Goal: Task Accomplishment & Management: Use online tool/utility

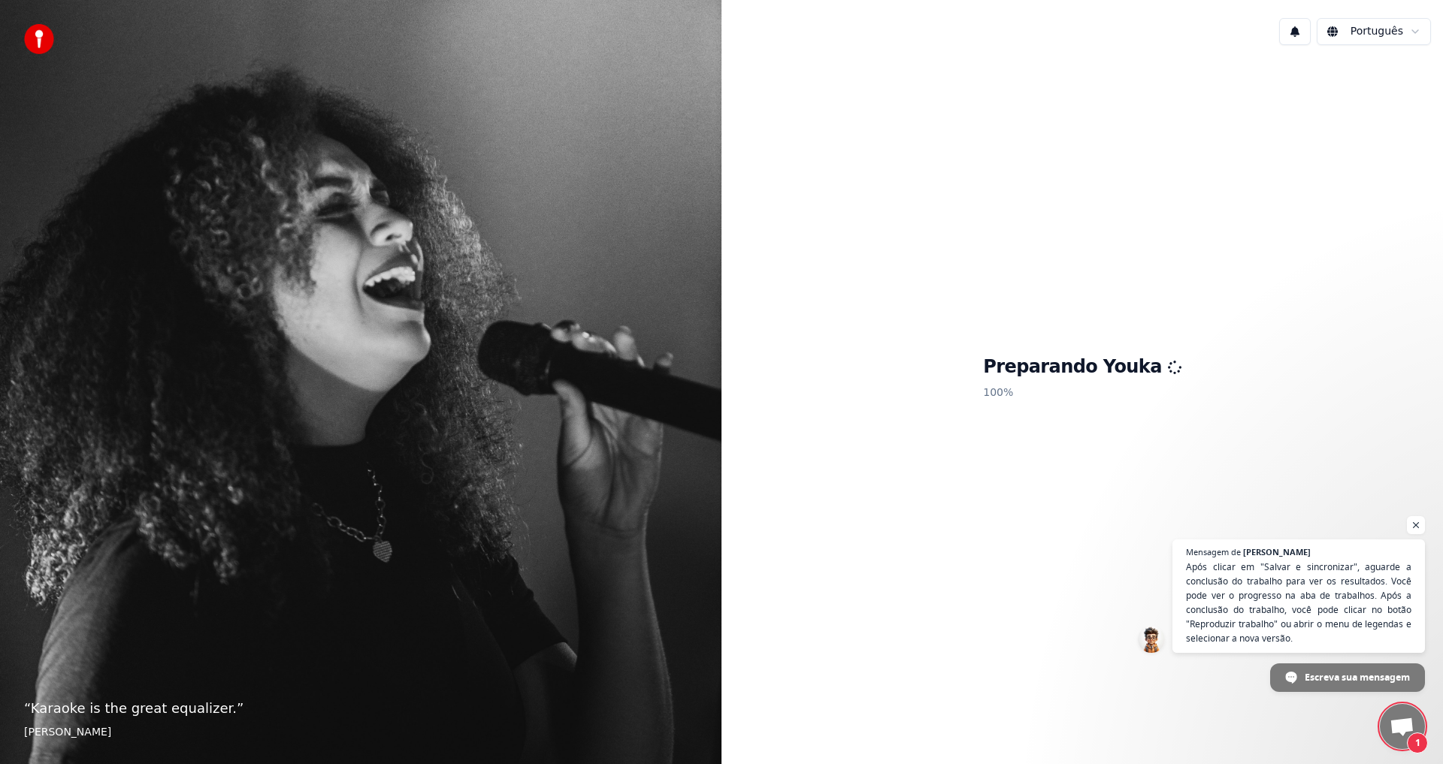
scroll to position [756, 0]
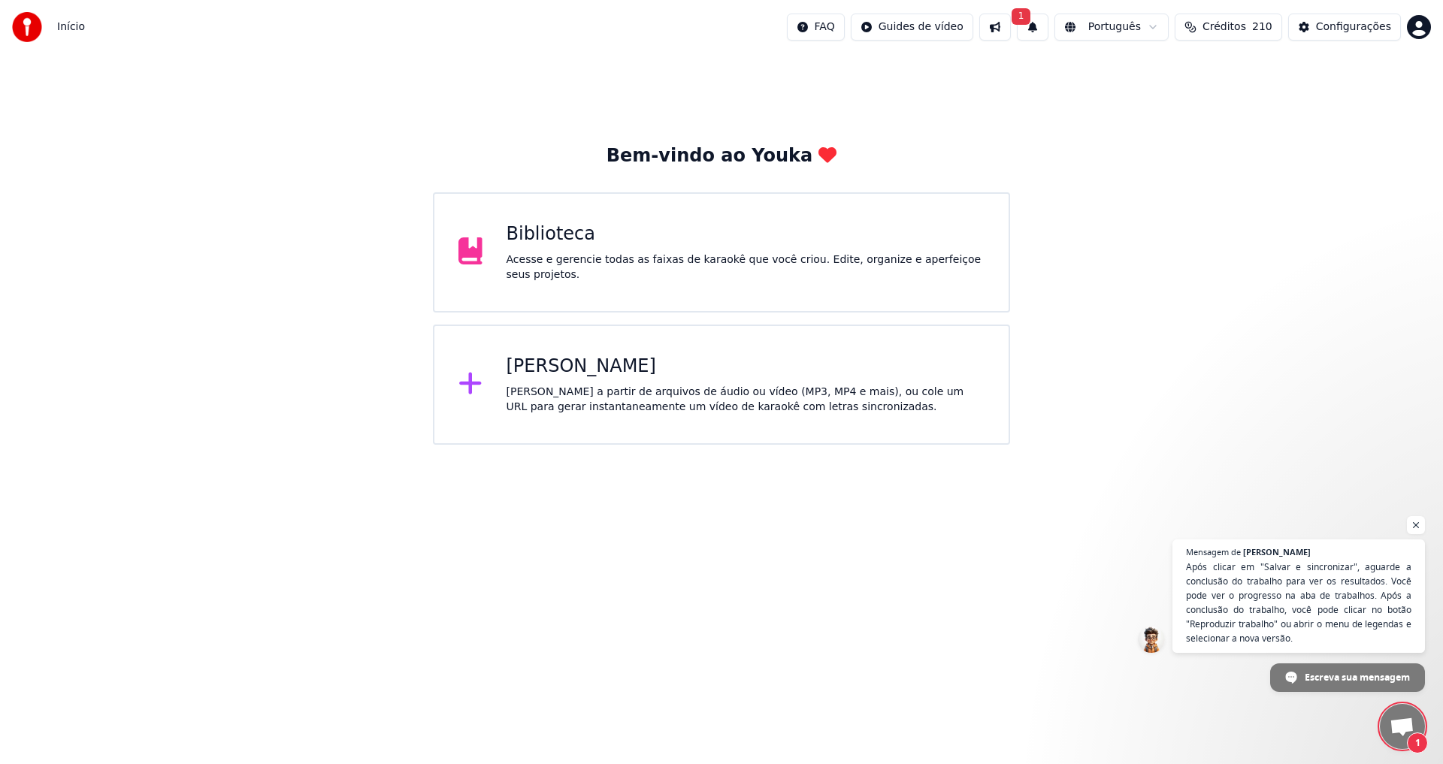
click at [1402, 733] on span "Bate-papo aberto" at bounding box center [1402, 728] width 25 height 21
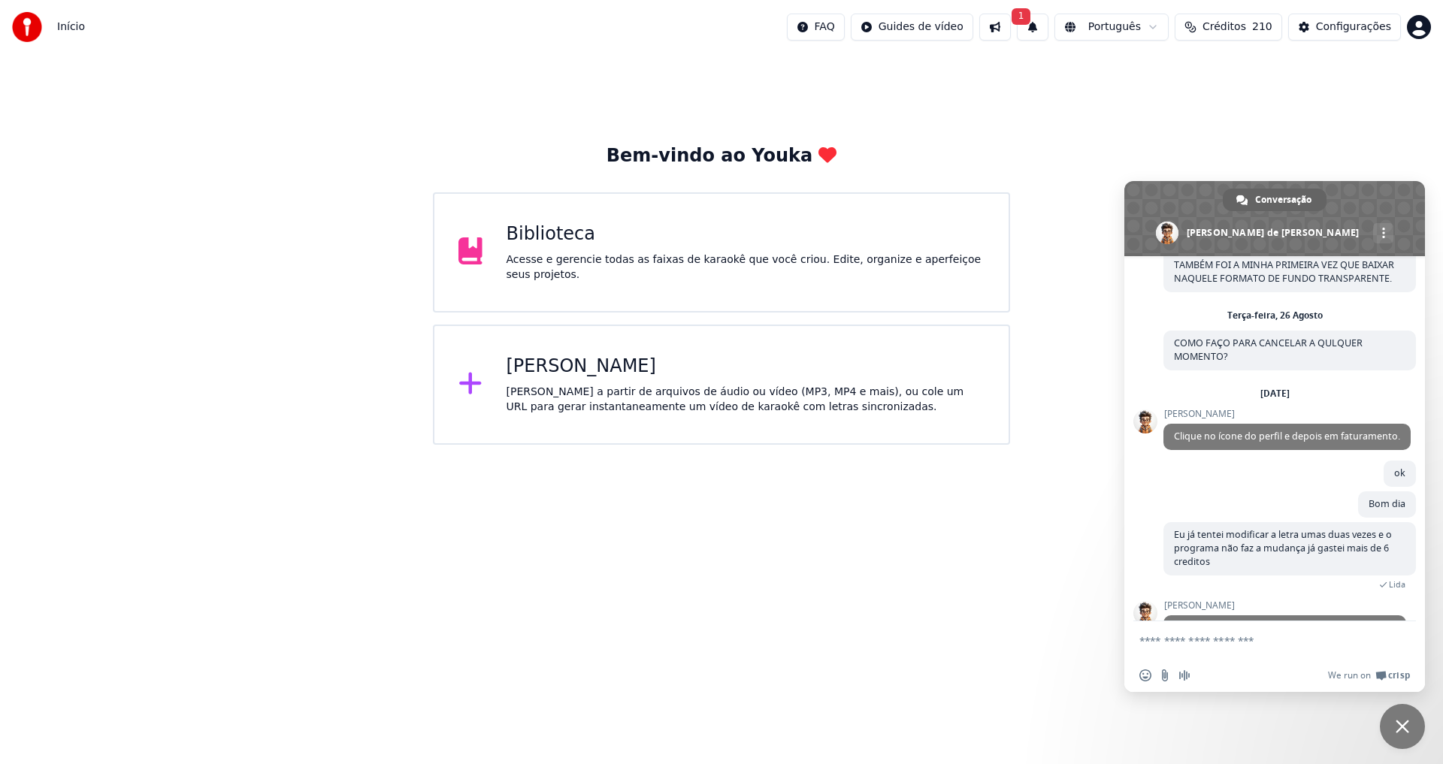
scroll to position [1099, 0]
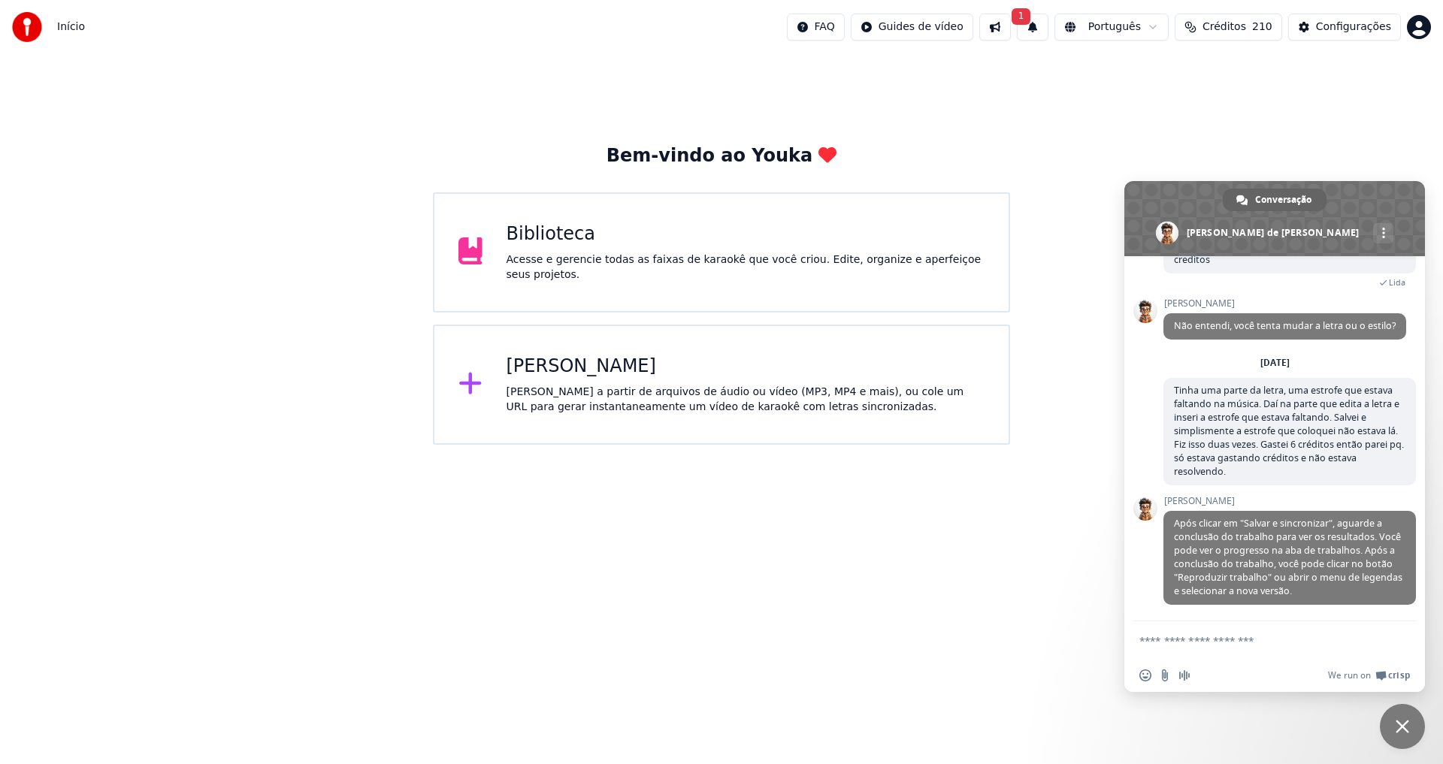
click at [1276, 640] on textarea "Escreva sua mensagem..." at bounding box center [1259, 641] width 241 height 38
type textarea "********"
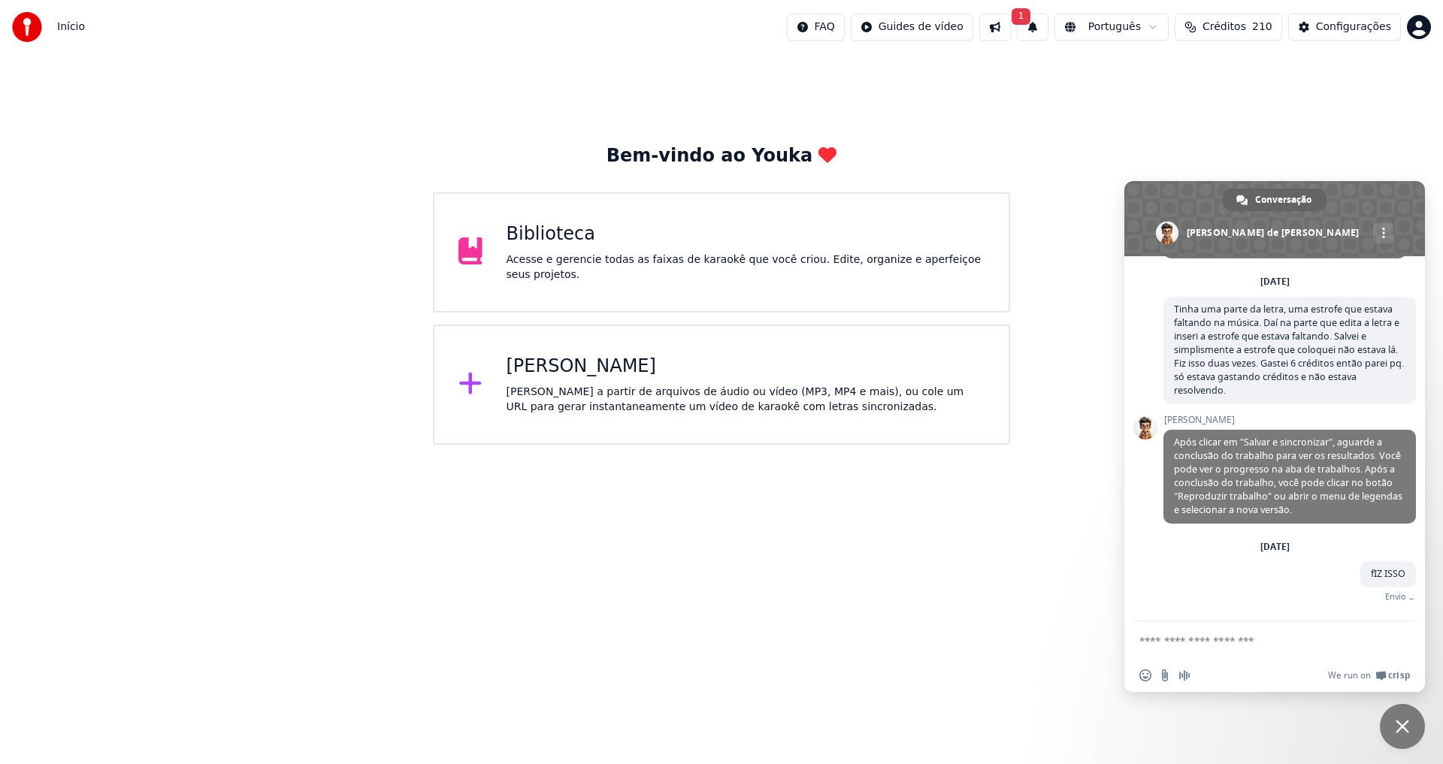
scroll to position [1163, 0]
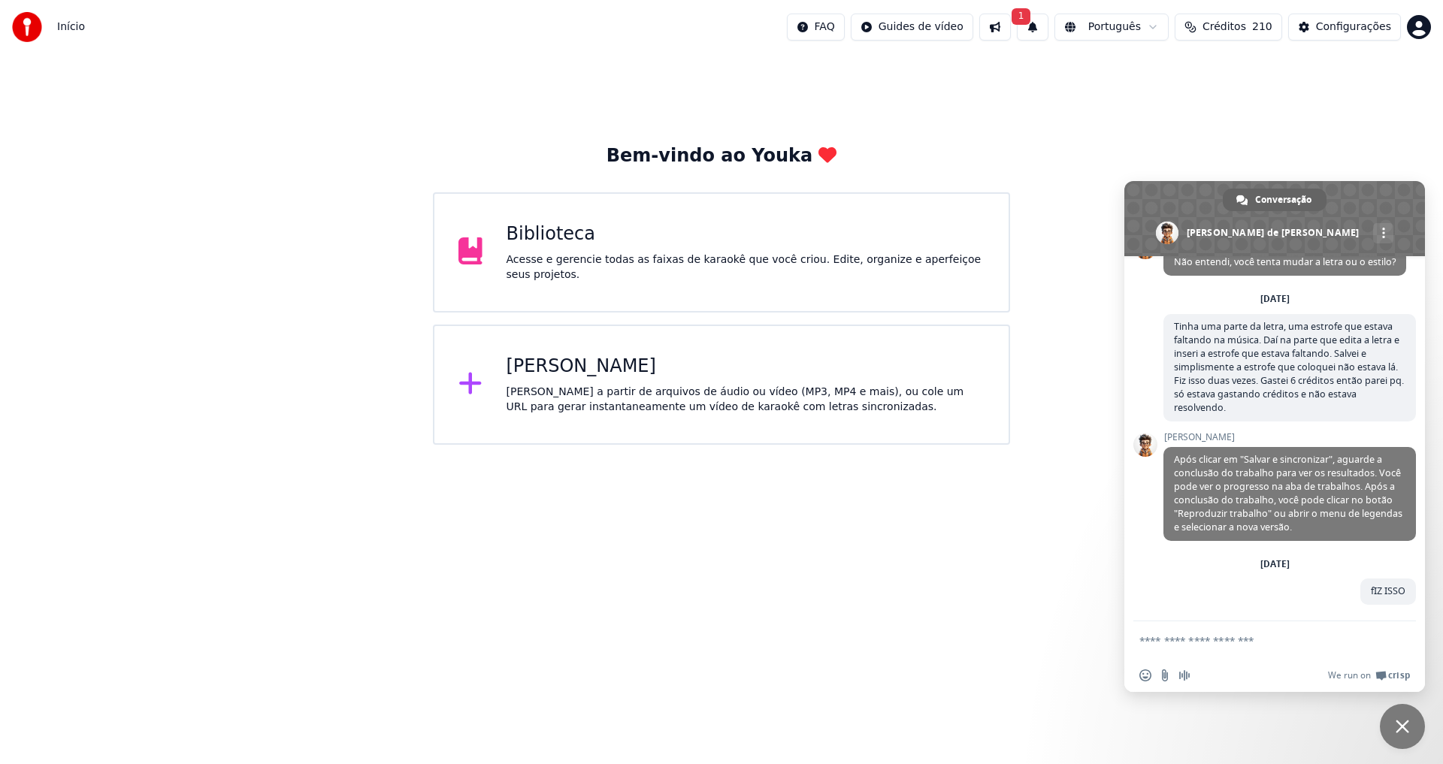
click at [555, 370] on div "[PERSON_NAME]" at bounding box center [746, 367] width 479 height 24
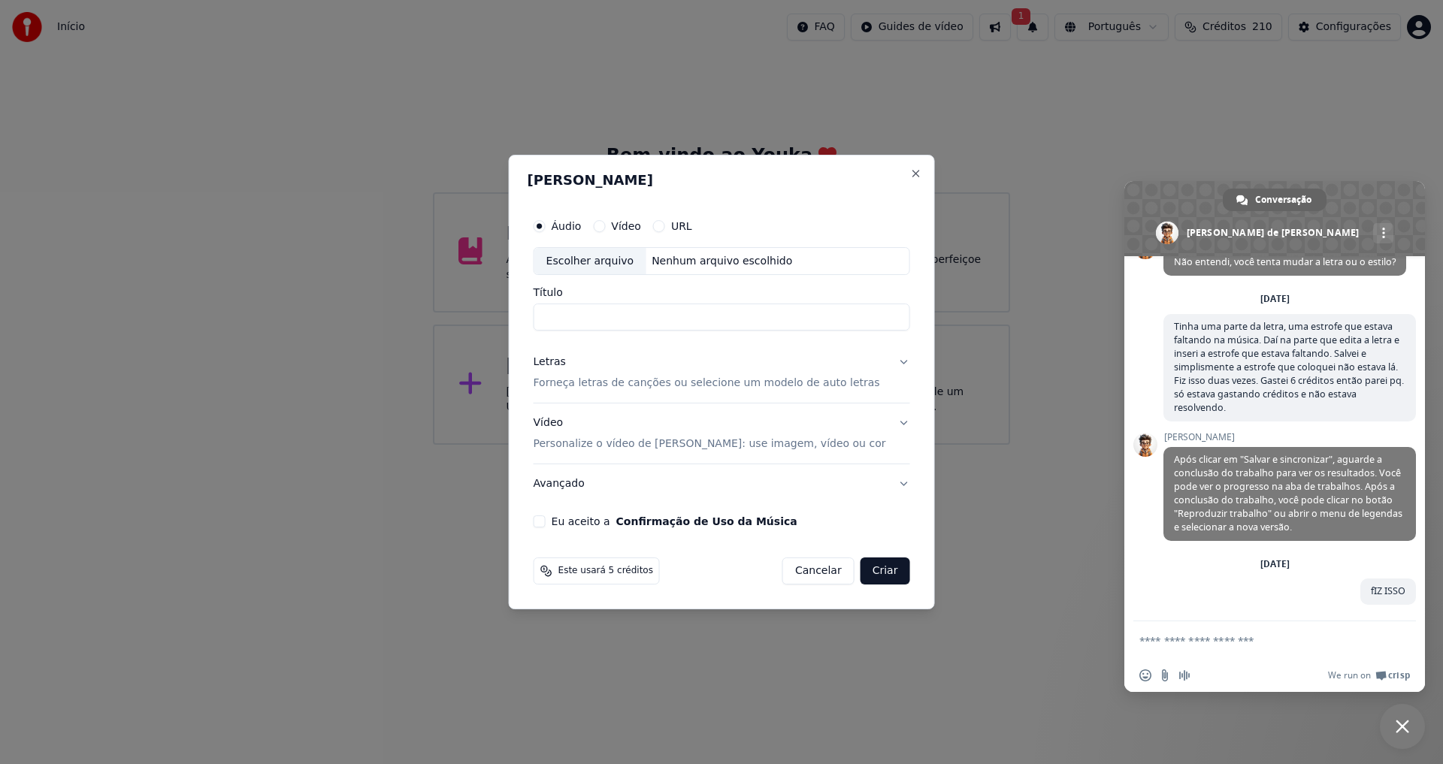
click at [582, 224] on label "Áudio" at bounding box center [567, 226] width 30 height 11
click at [546, 224] on button "Áudio" at bounding box center [540, 226] width 12 height 12
click at [595, 256] on div "Escolher arquivo" at bounding box center [590, 261] width 112 height 27
type input "**********"
click at [622, 389] on p "Forneça letras de canções ou selecione um modelo de auto letras" at bounding box center [707, 384] width 347 height 15
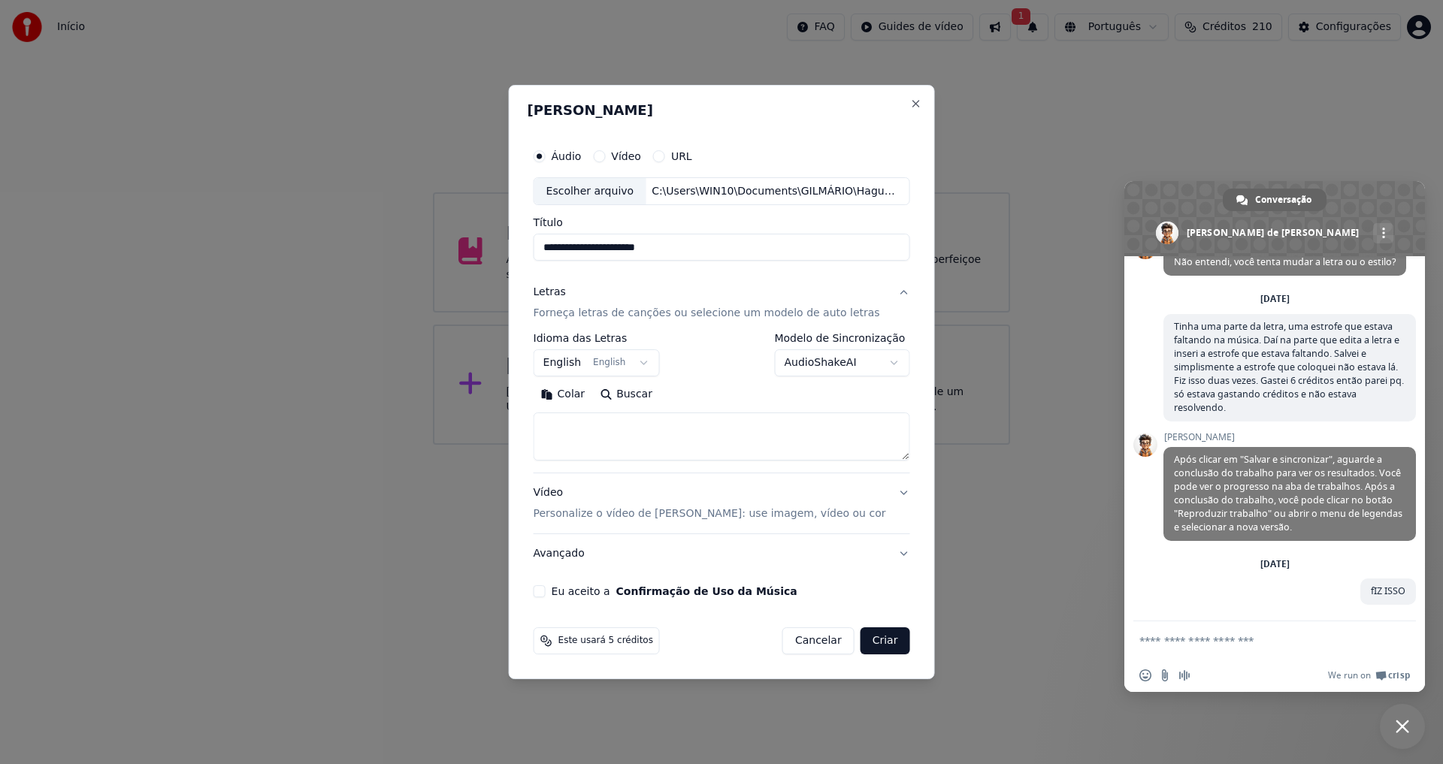
click at [634, 428] on textarea at bounding box center [722, 437] width 377 height 48
paste textarea "**********"
type textarea "**********"
click at [644, 366] on button "English English" at bounding box center [597, 363] width 126 height 27
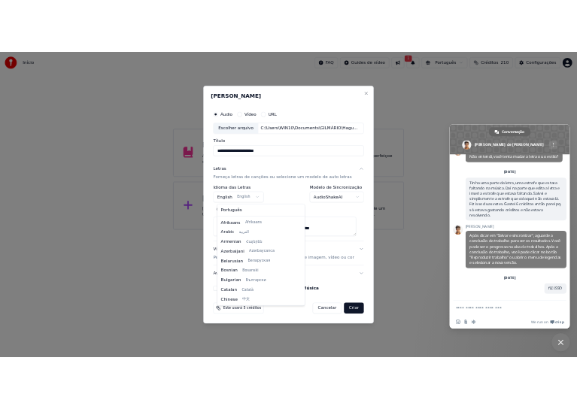
scroll to position [120, 0]
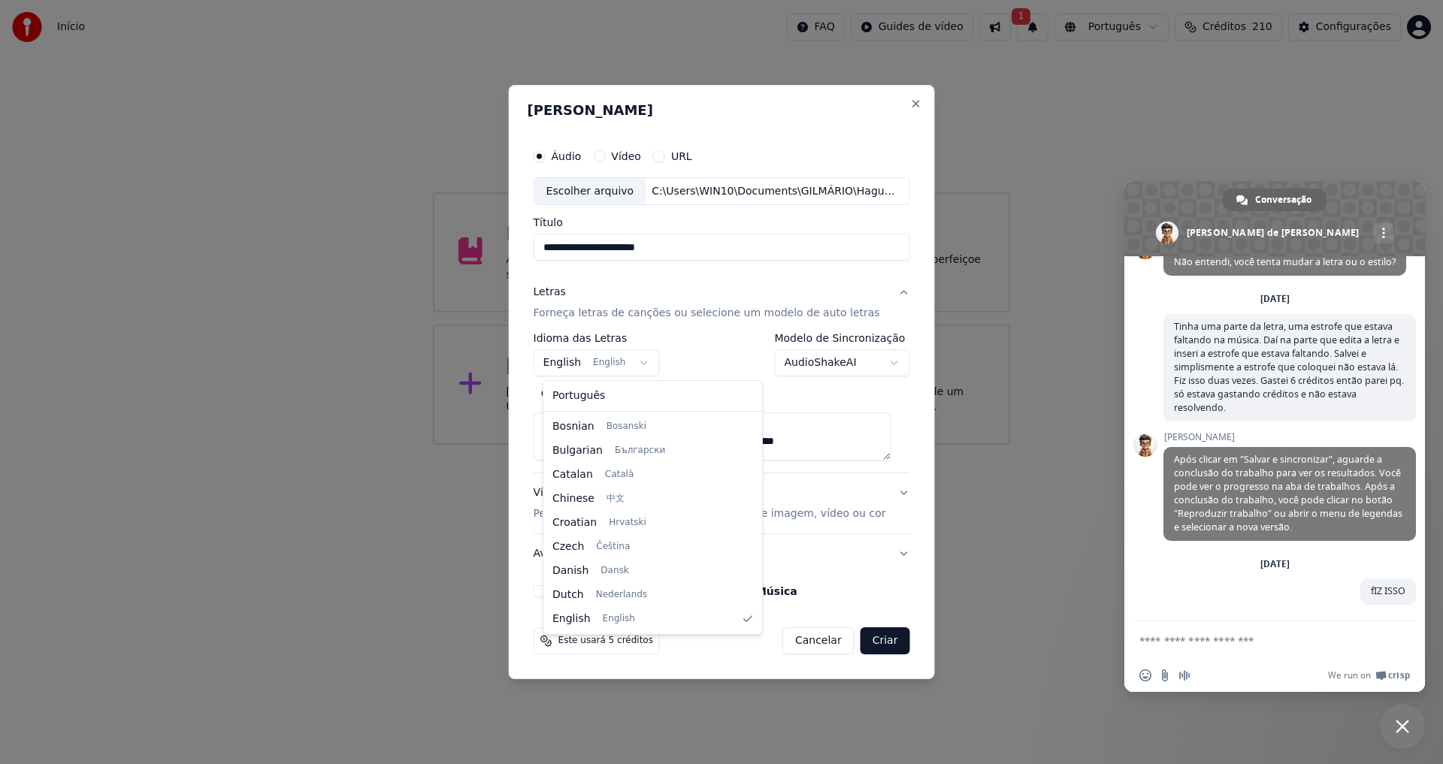
select select "**"
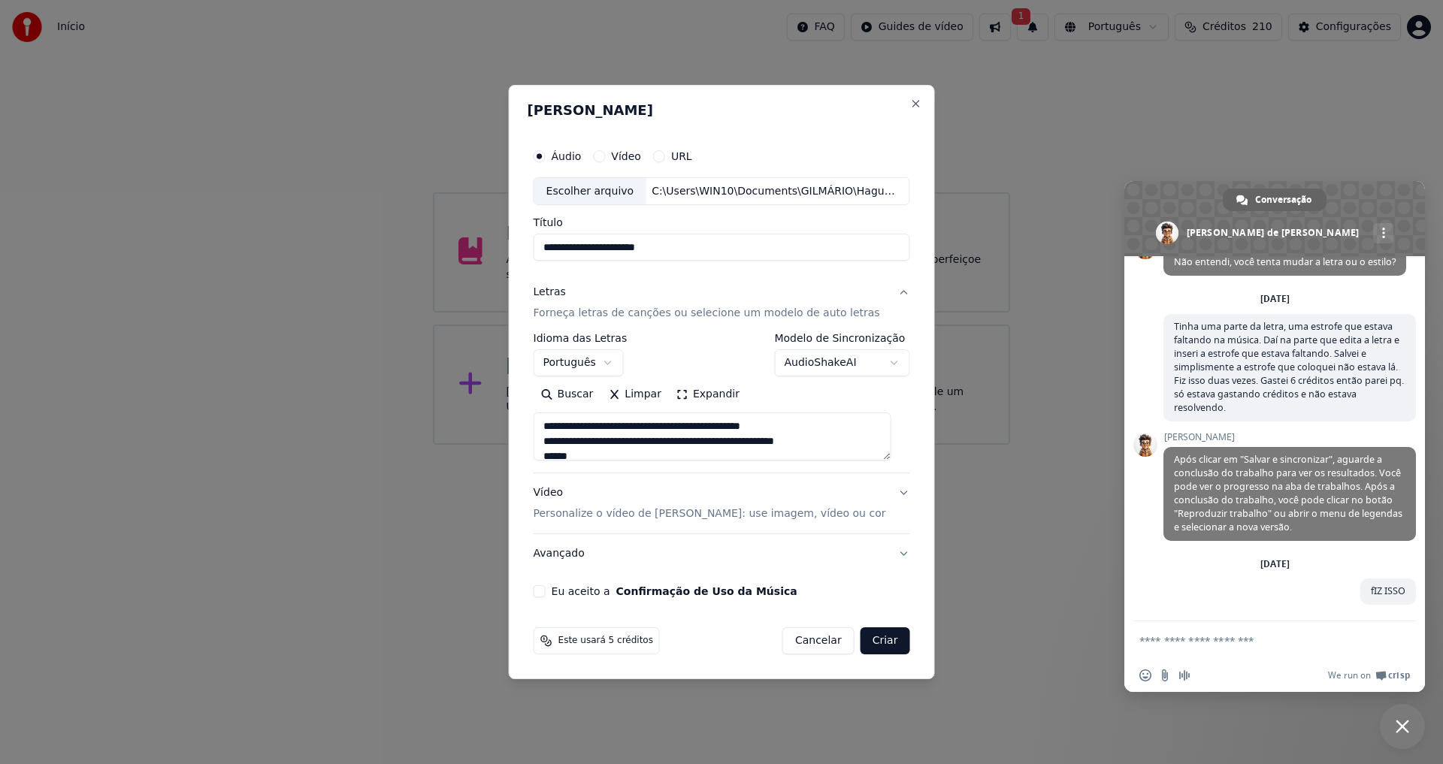
click at [543, 592] on button "Eu aceito a Confirmação de Uso da Música" at bounding box center [540, 592] width 12 height 12
click at [882, 643] on button "Criar" at bounding box center [886, 641] width 50 height 27
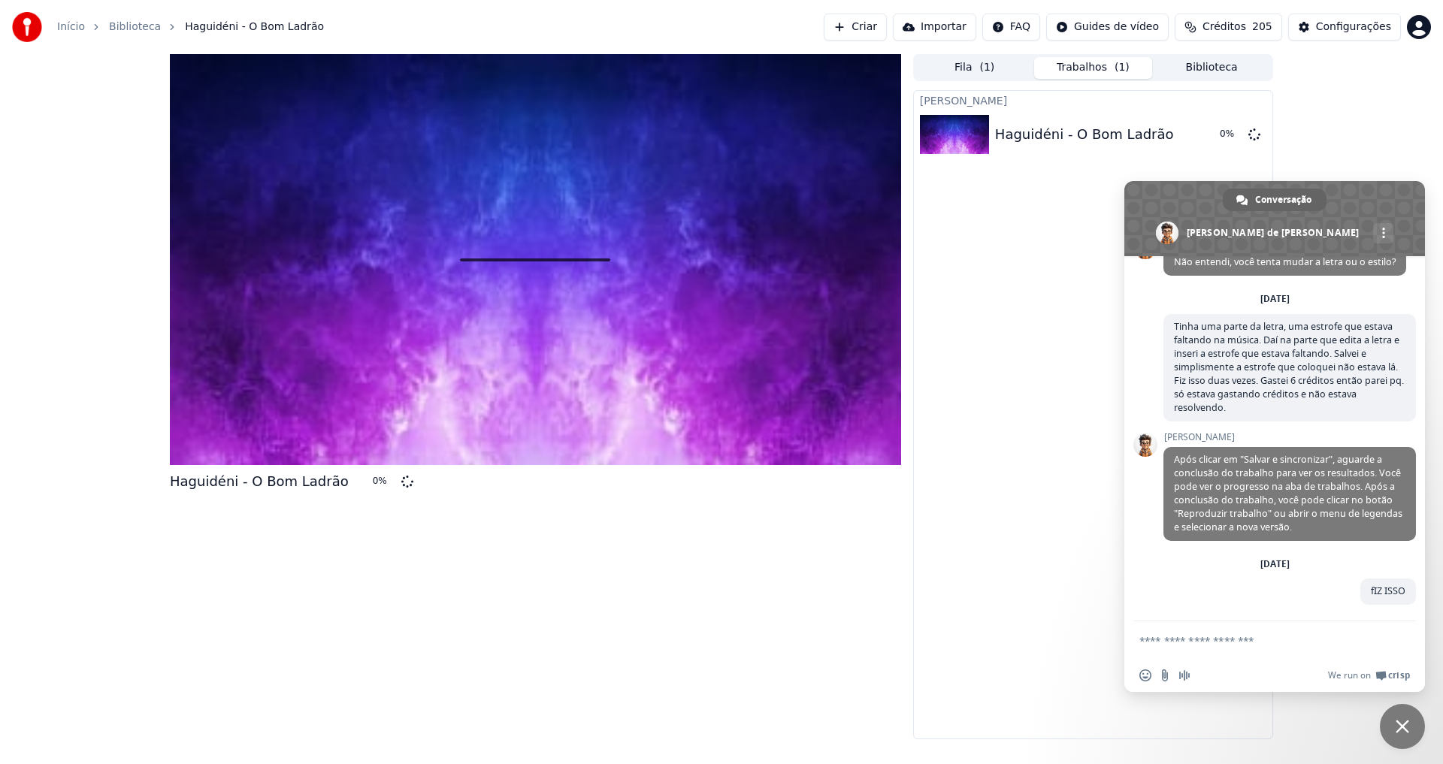
click at [1035, 561] on div "Criar Karaokê Haguidéni - O Bom Ladrão 0 %" at bounding box center [1093, 414] width 360 height 649
click at [1403, 720] on span "Bate-papo" at bounding box center [1403, 727] width 14 height 14
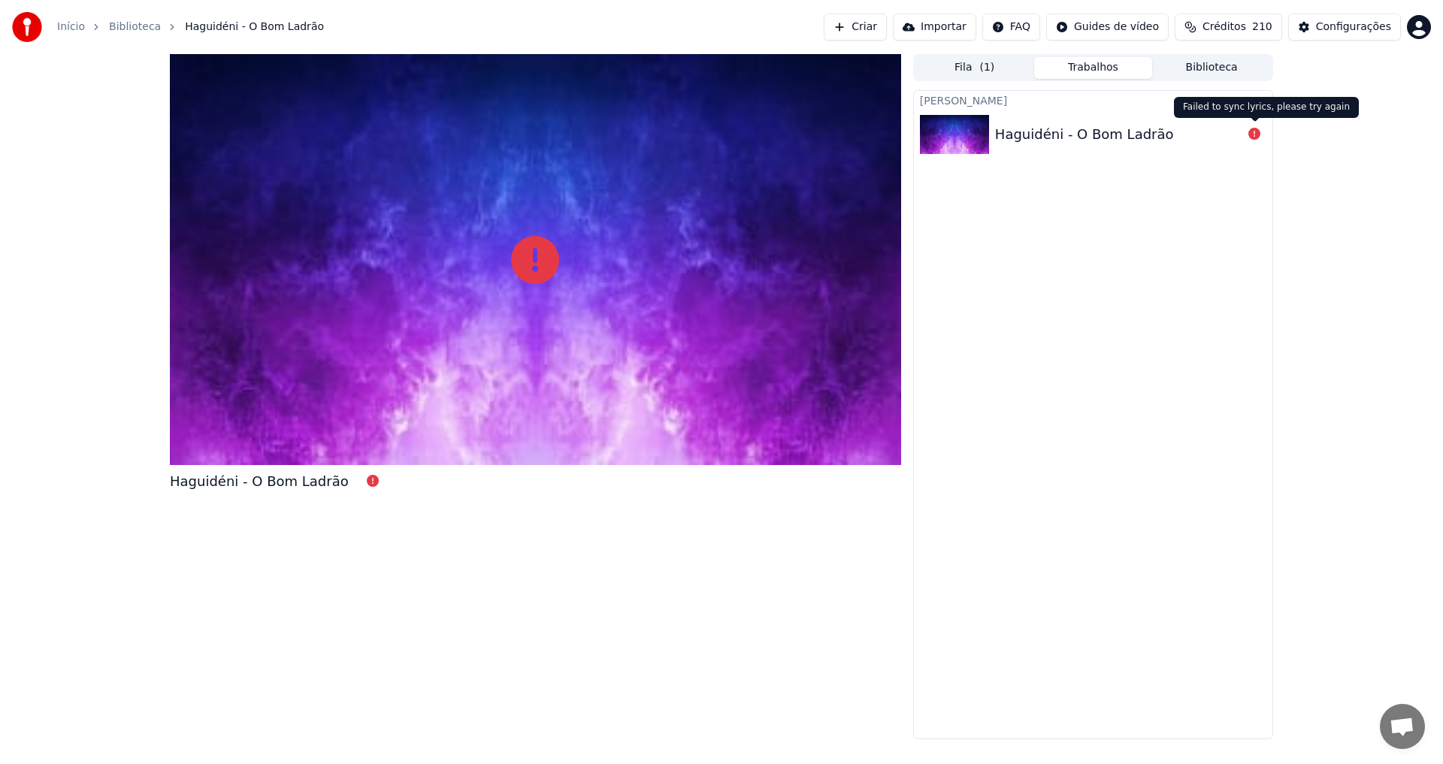
click at [1254, 137] on icon at bounding box center [1254, 134] width 12 height 12
click at [1039, 147] on div "Haguidéni - O Bom Ladrão" at bounding box center [1093, 134] width 359 height 51
click at [1253, 133] on icon at bounding box center [1254, 134] width 12 height 12
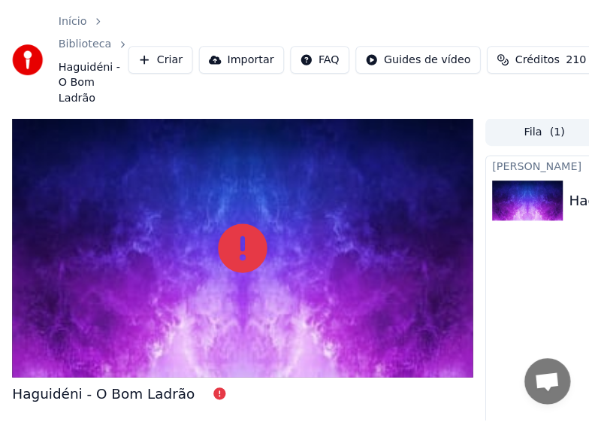
scroll to position [967, 0]
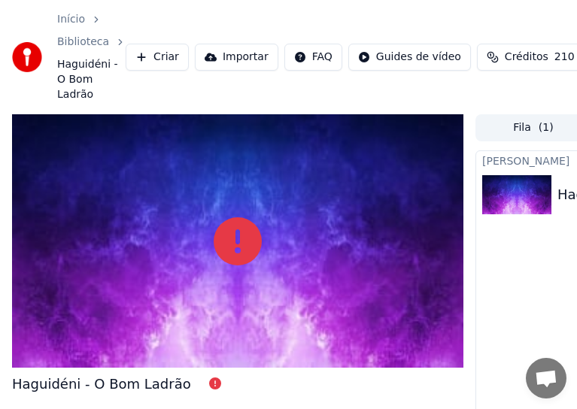
click at [157, 56] on button "Criar" at bounding box center [157, 57] width 63 height 27
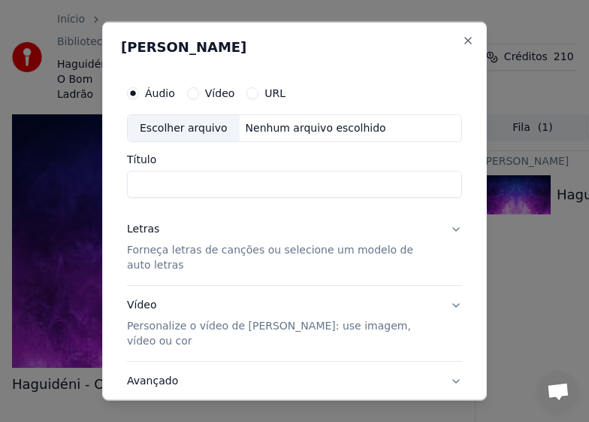
click at [177, 128] on div "Escolher arquivo" at bounding box center [184, 127] width 112 height 27
type input "**********"
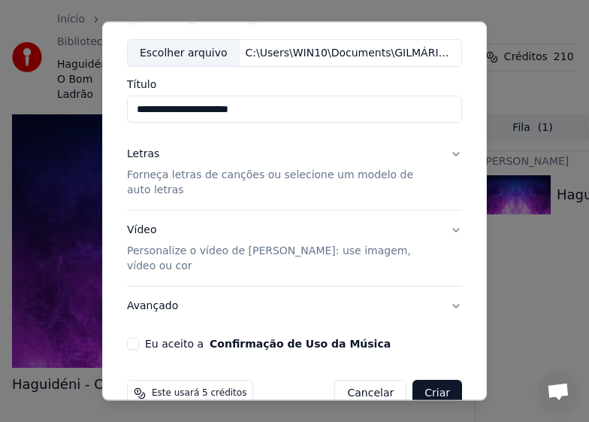
click at [210, 179] on p "Forneça letras de canções ou selecione um modelo de auto letras" at bounding box center [282, 183] width 311 height 30
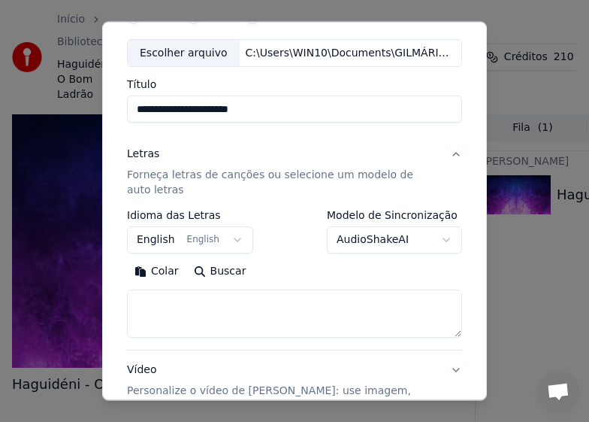
click at [225, 307] on textarea at bounding box center [294, 313] width 335 height 48
paste textarea "**********"
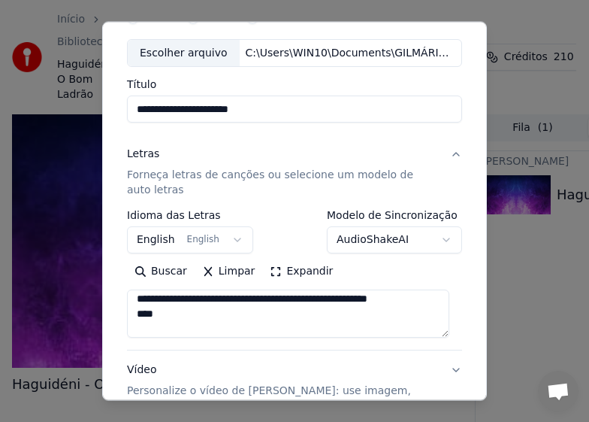
scroll to position [0, 0]
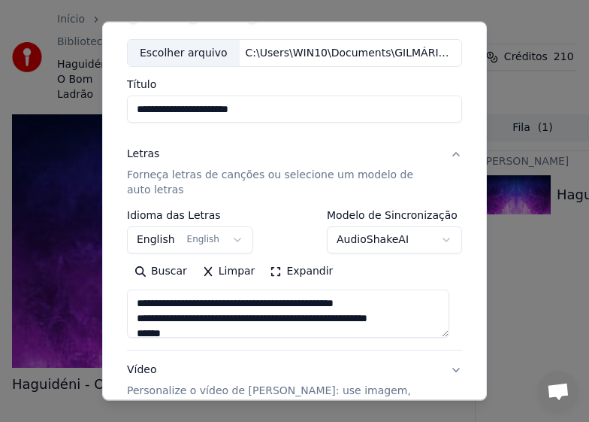
type textarea "**********"
click at [166, 241] on button "English English" at bounding box center [190, 239] width 126 height 27
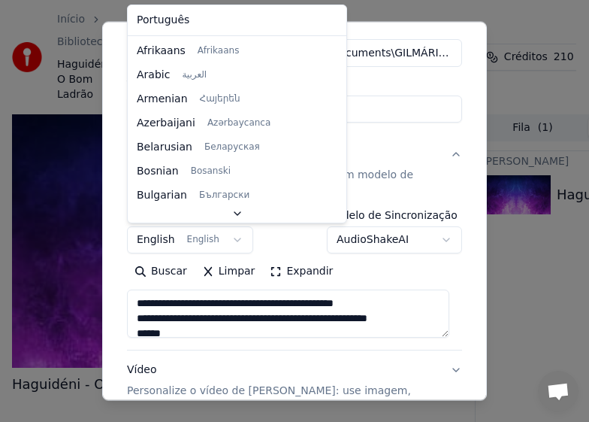
select select "**"
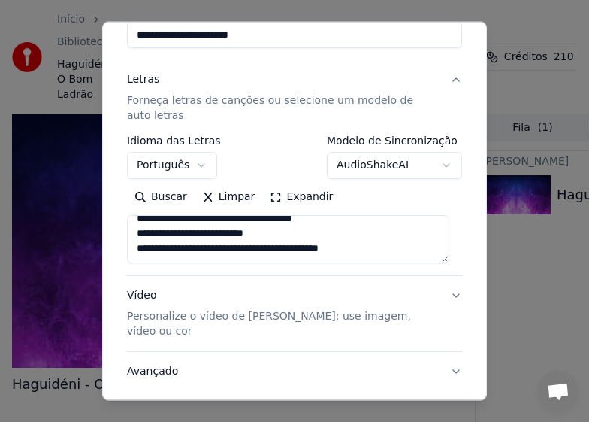
scroll to position [231, 0]
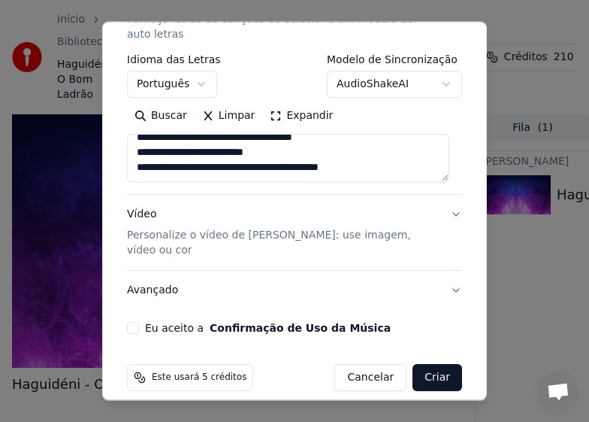
click at [147, 238] on p "Personalize o vídeo de [PERSON_NAME]: use imagem, vídeo ou cor" at bounding box center [282, 243] width 311 height 30
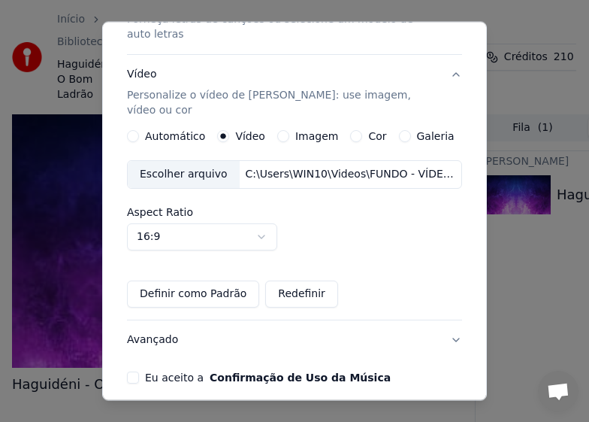
click at [168, 161] on div "Escolher arquivo" at bounding box center [184, 174] width 112 height 27
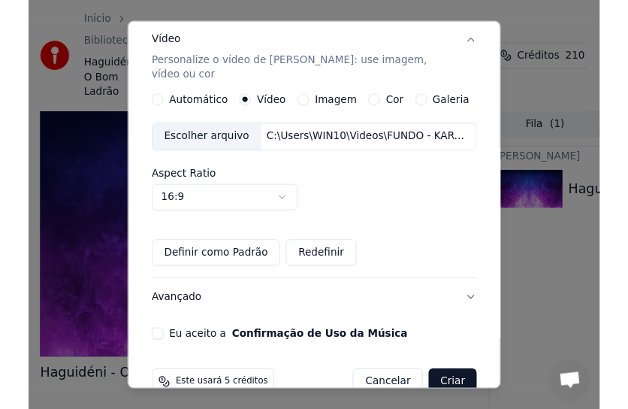
scroll to position [280, 0]
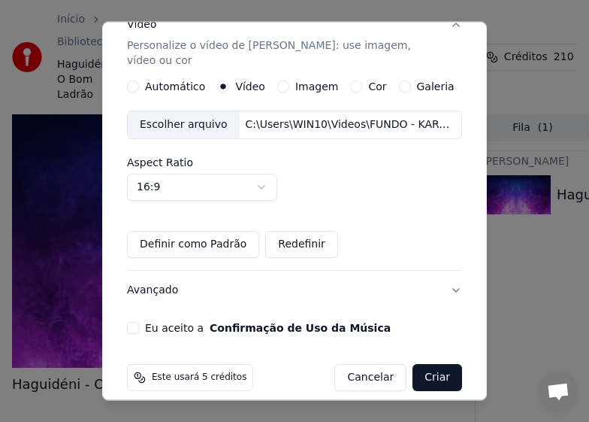
click at [133, 322] on button "Eu aceito a Confirmação de Uso da Música" at bounding box center [133, 328] width 12 height 12
click at [424, 364] on button "Criar" at bounding box center [438, 377] width 50 height 27
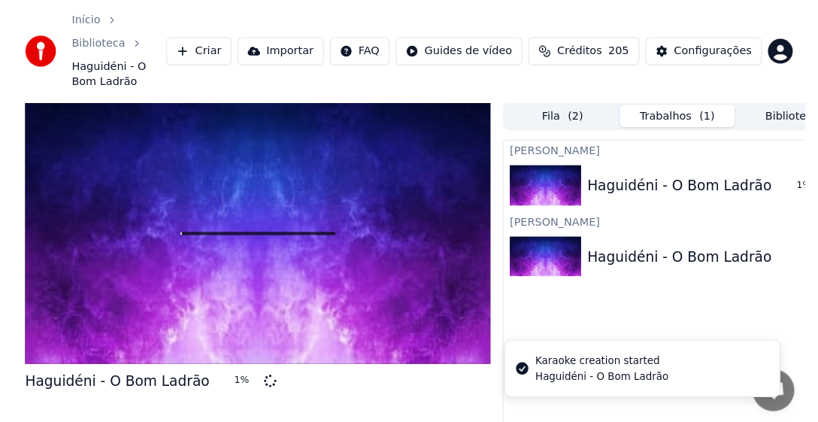
scroll to position [900, 0]
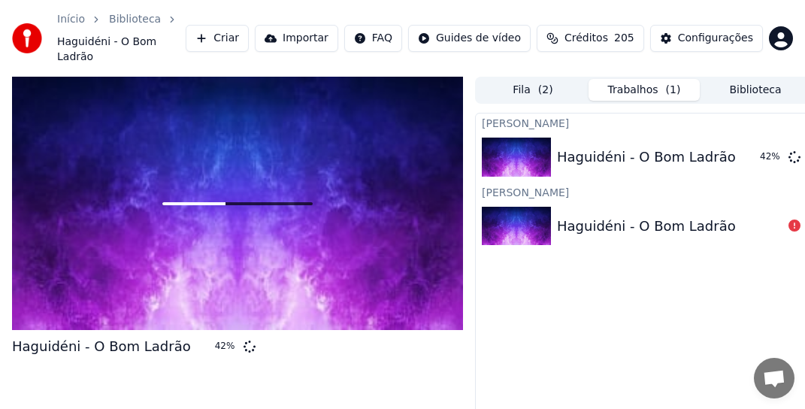
click at [216, 38] on button "Criar" at bounding box center [217, 38] width 63 height 27
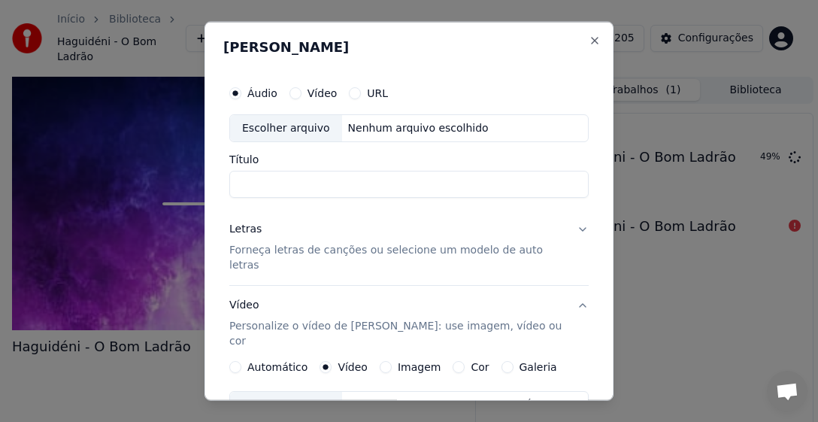
click at [262, 93] on label "Áudio" at bounding box center [262, 92] width 30 height 11
click at [241, 93] on button "Áudio" at bounding box center [235, 92] width 12 height 12
click at [262, 93] on label "Áudio" at bounding box center [262, 92] width 30 height 11
click at [241, 93] on button "Áudio" at bounding box center [235, 92] width 12 height 12
click at [265, 126] on div "Escolher arquivo" at bounding box center [286, 127] width 112 height 27
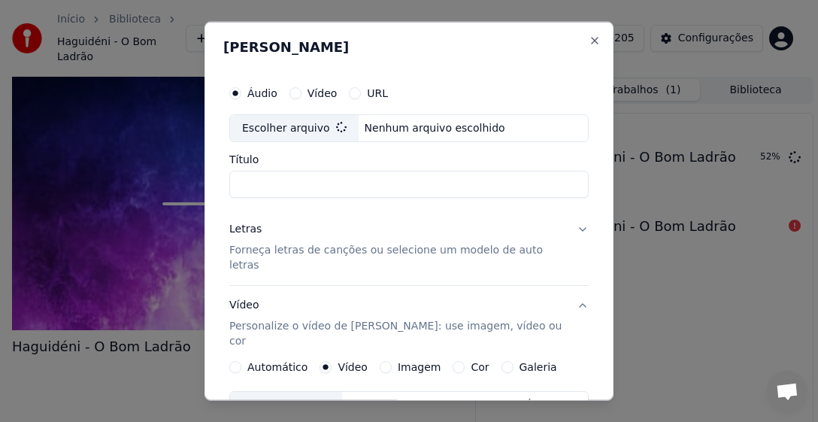
type input "**********"
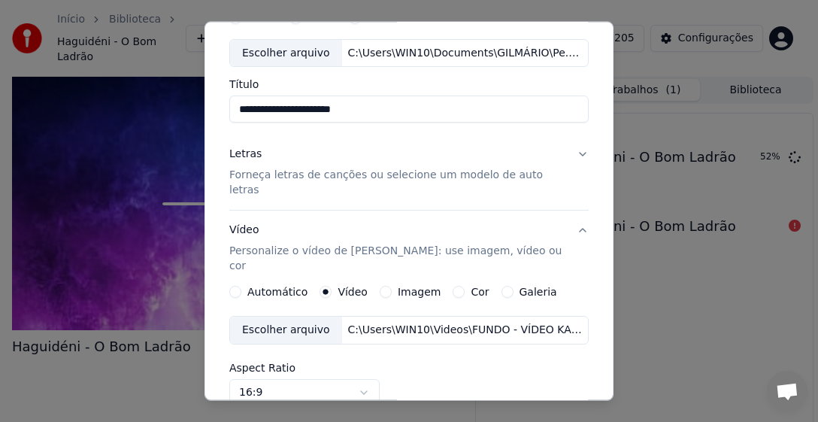
click at [380, 177] on div "Letras Forneça letras de canções ou selecione um modelo de auto letras Vídeo Pe…" at bounding box center [408, 325] width 359 height 380
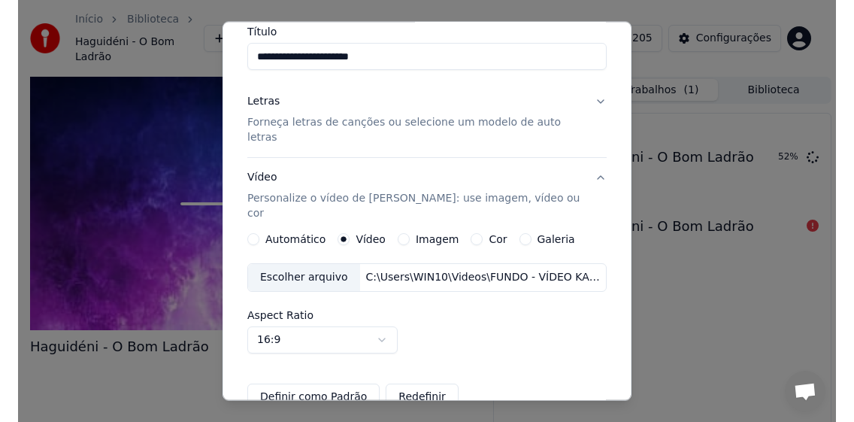
scroll to position [150, 0]
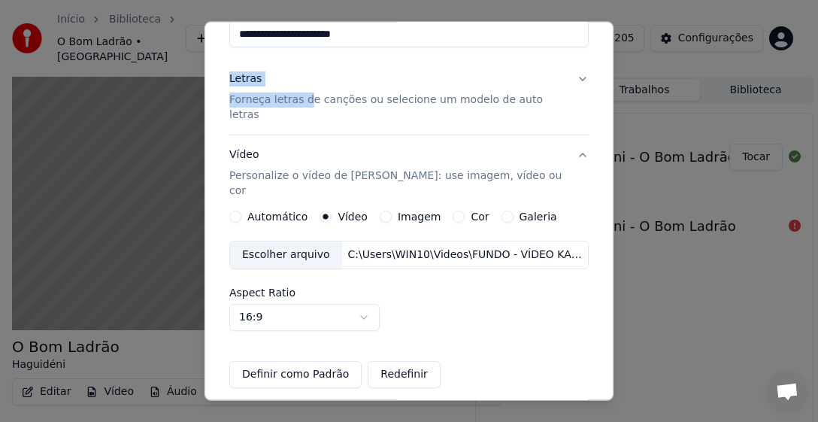
drag, startPoint x: 226, startPoint y: 53, endPoint x: 304, endPoint y: 63, distance: 78.9
click at [304, 63] on div "**********" at bounding box center [408, 195] width 371 height 549
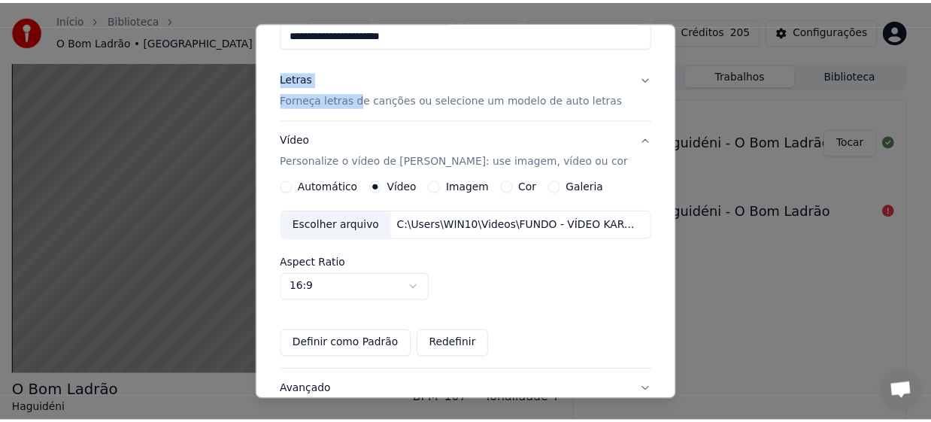
scroll to position [265, 0]
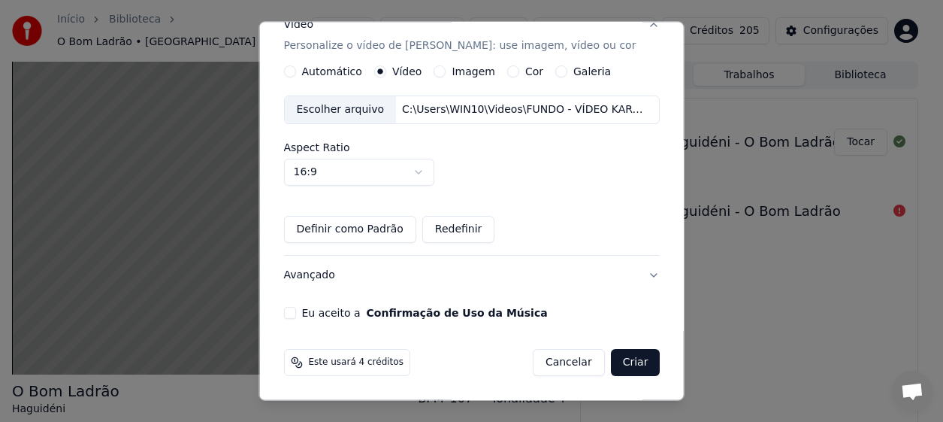
click at [555, 361] on button "Cancelar" at bounding box center [568, 362] width 72 height 27
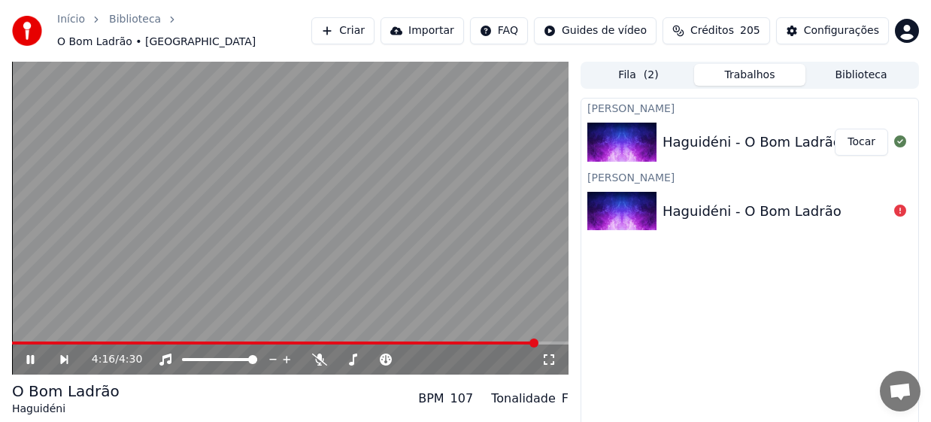
click at [290, 333] on video at bounding box center [290, 218] width 556 height 313
click at [290, 341] on span at bounding box center [275, 342] width 526 height 3
click at [30, 354] on icon at bounding box center [30, 359] width 9 height 11
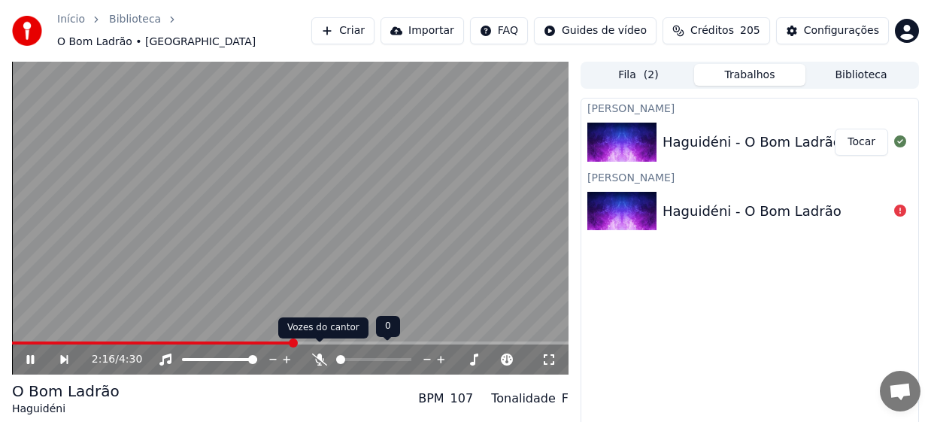
click at [320, 353] on icon at bounding box center [319, 359] width 15 height 12
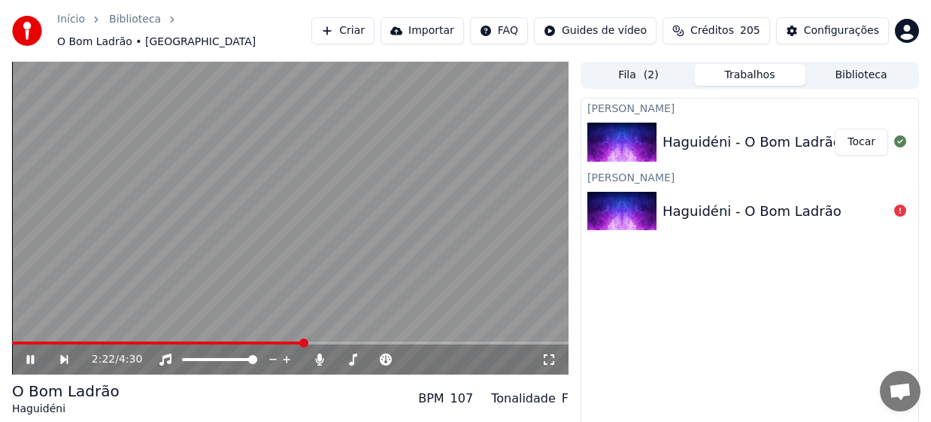
click at [260, 341] on span at bounding box center [158, 342] width 292 height 3
click at [228, 341] on span at bounding box center [147, 342] width 270 height 3
click at [29, 355] on icon at bounding box center [30, 359] width 8 height 9
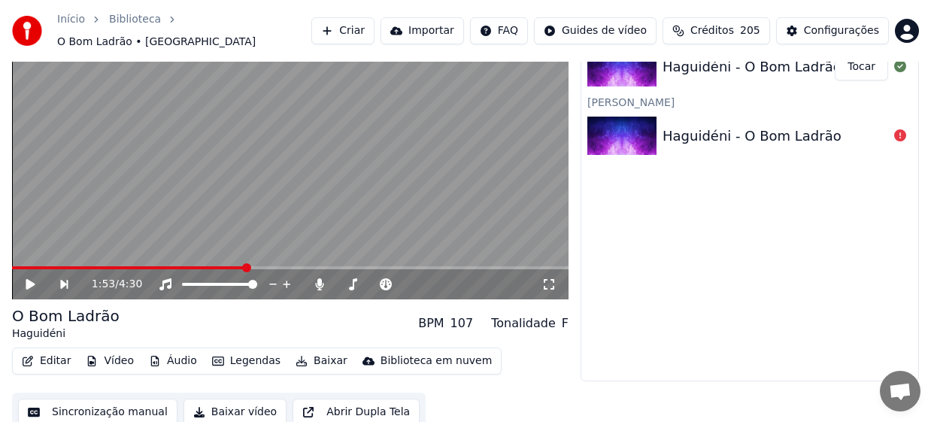
scroll to position [77, 0]
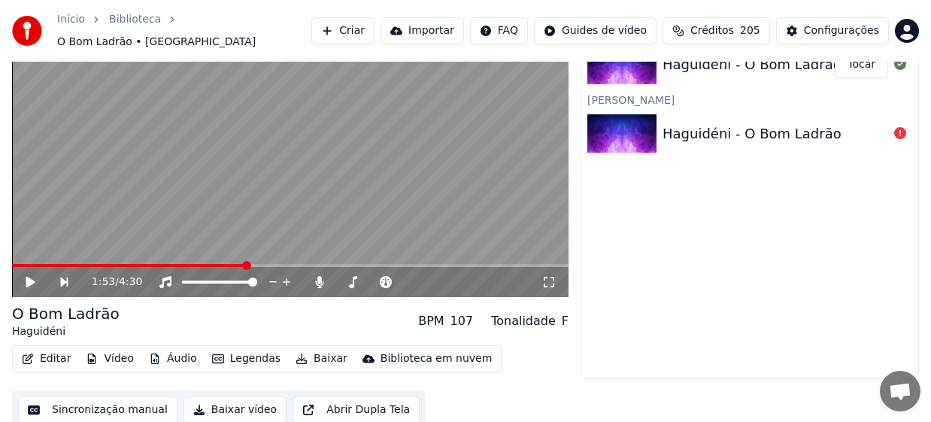
click at [52, 350] on button "Editar" at bounding box center [46, 358] width 61 height 21
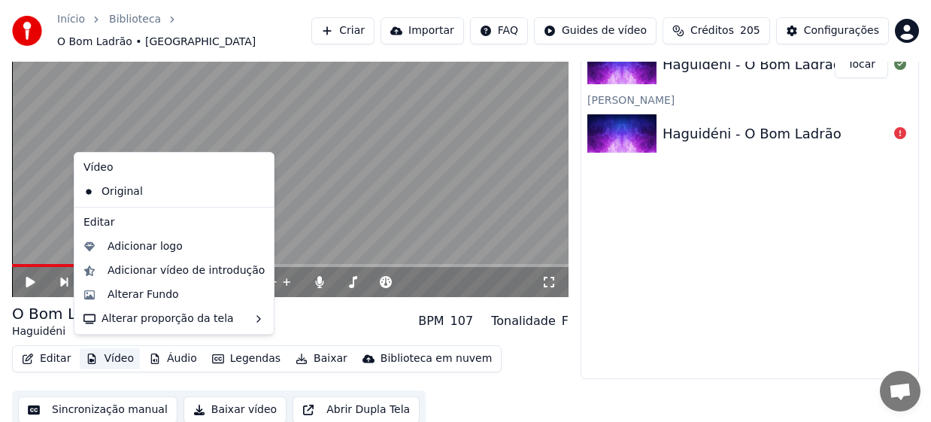
click at [92, 399] on button "Sincronização manual" at bounding box center [97, 409] width 159 height 27
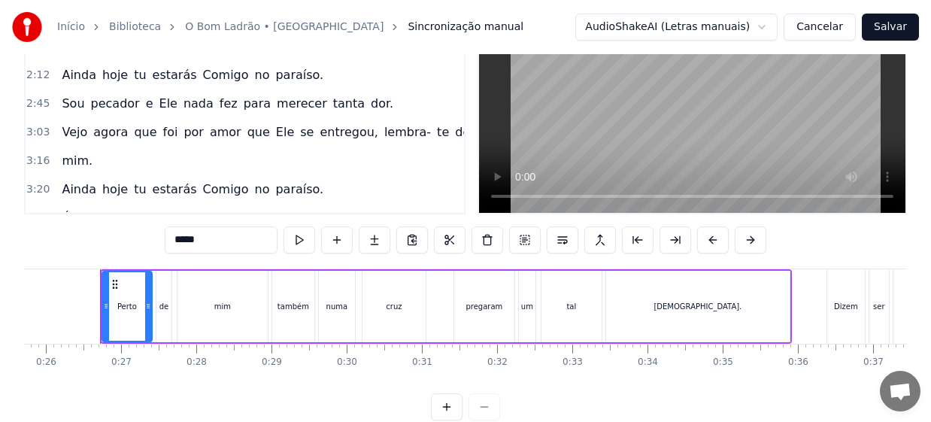
scroll to position [213, 0]
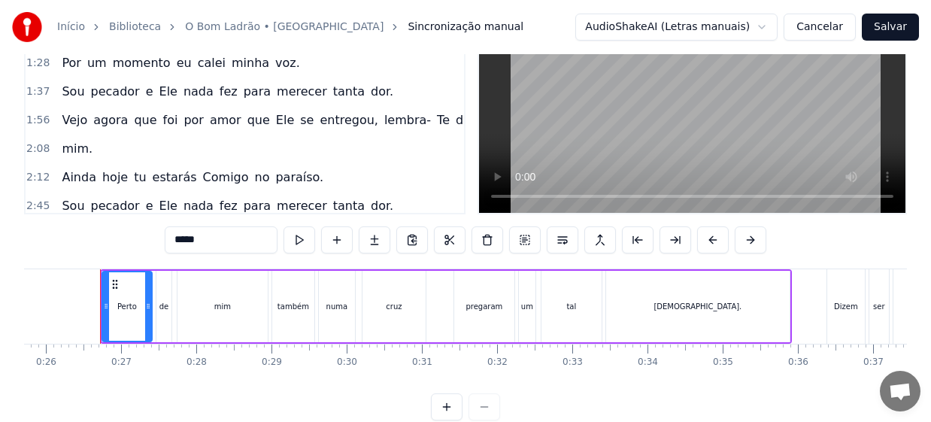
click at [369, 96] on span "dor." at bounding box center [382, 91] width 26 height 17
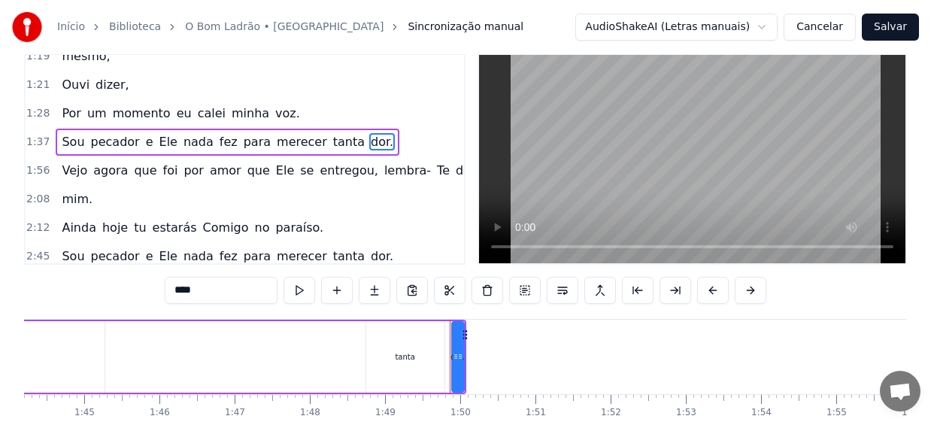
scroll to position [0, 8182]
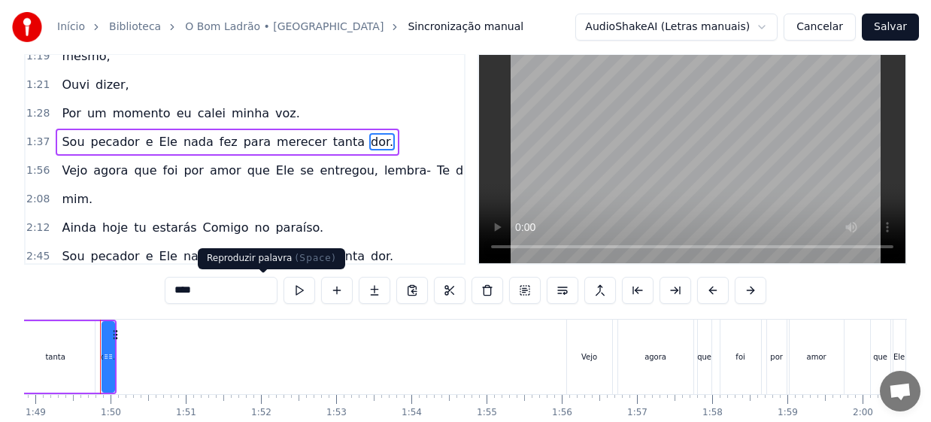
click at [283, 289] on button at bounding box center [299, 290] width 32 height 27
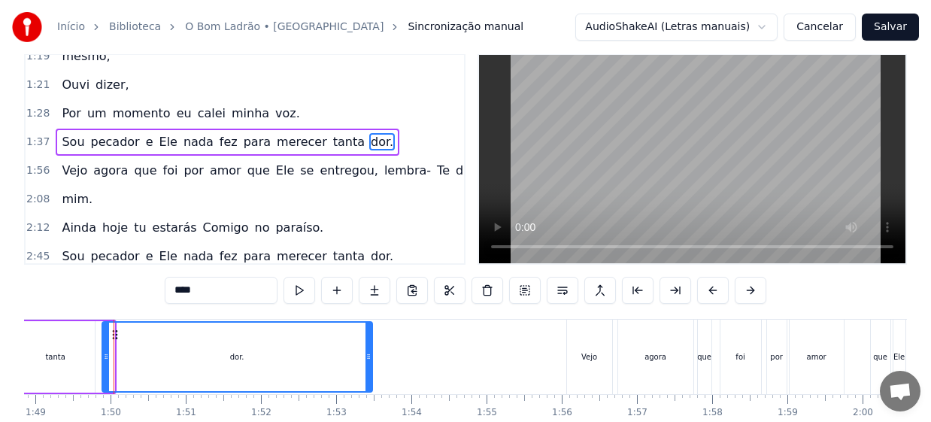
drag, startPoint x: 110, startPoint y: 359, endPoint x: 369, endPoint y: 373, distance: 258.9
click at [369, 373] on div at bounding box center [368, 356] width 6 height 68
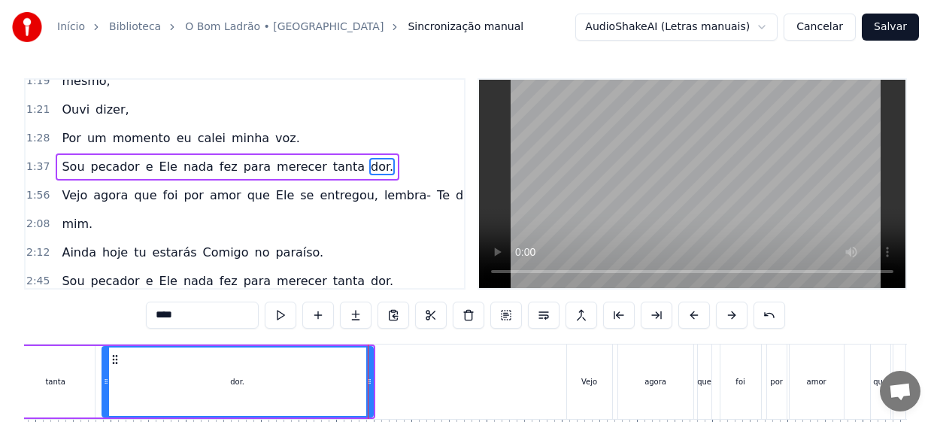
scroll to position [195, 0]
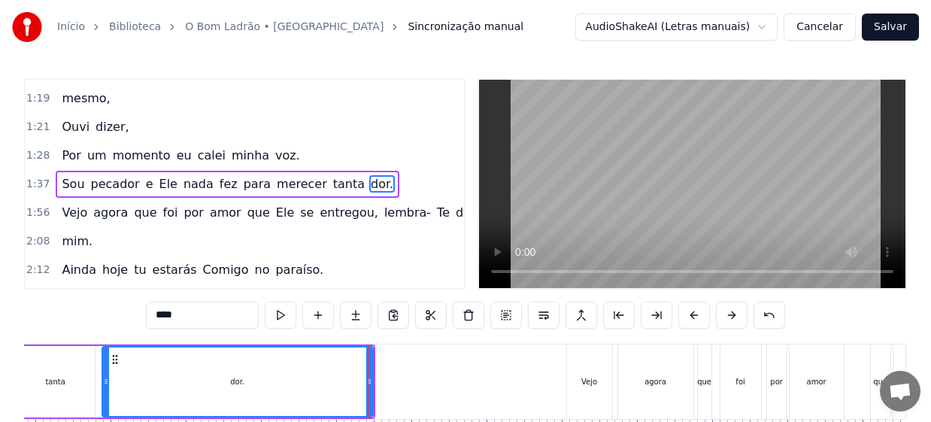
click at [104, 331] on div "0:26 Perto de mim também numa cruz pregaram um tal [DEMOGRAPHIC_DATA]. 0:36 Diz…" at bounding box center [465, 286] width 882 height 417
click at [265, 315] on button at bounding box center [281, 314] width 32 height 27
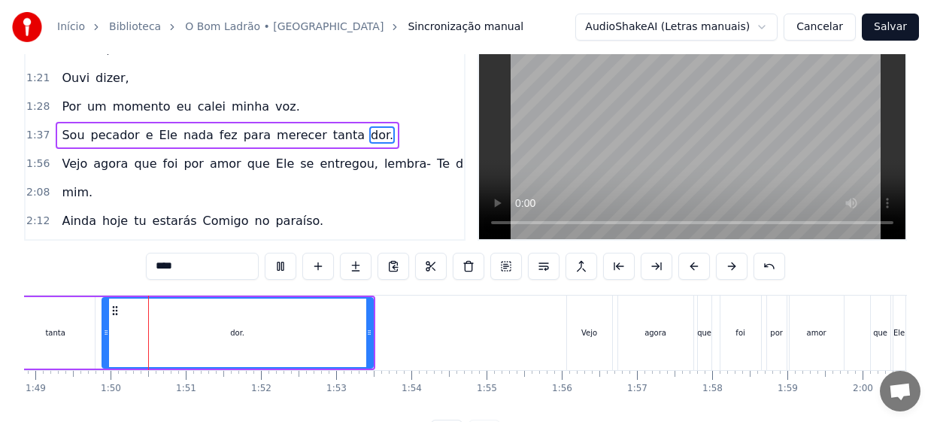
scroll to position [75, 0]
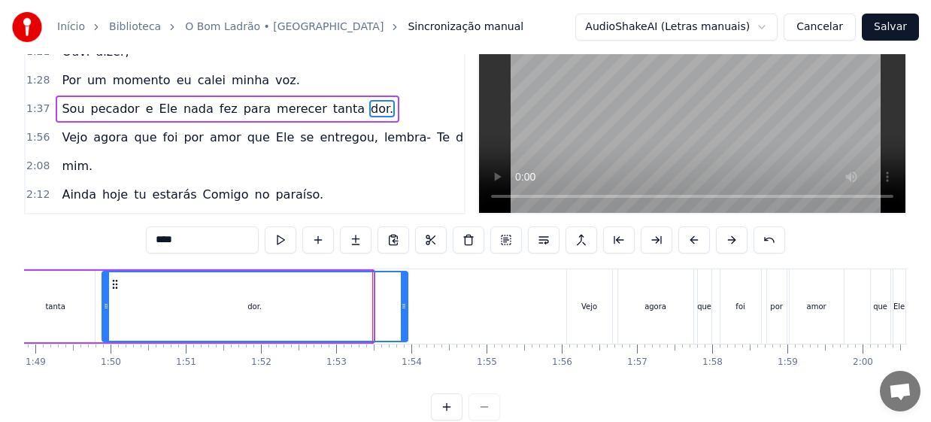
drag, startPoint x: 370, startPoint y: 305, endPoint x: 404, endPoint y: 316, distance: 36.1
click at [404, 316] on div at bounding box center [404, 306] width 6 height 68
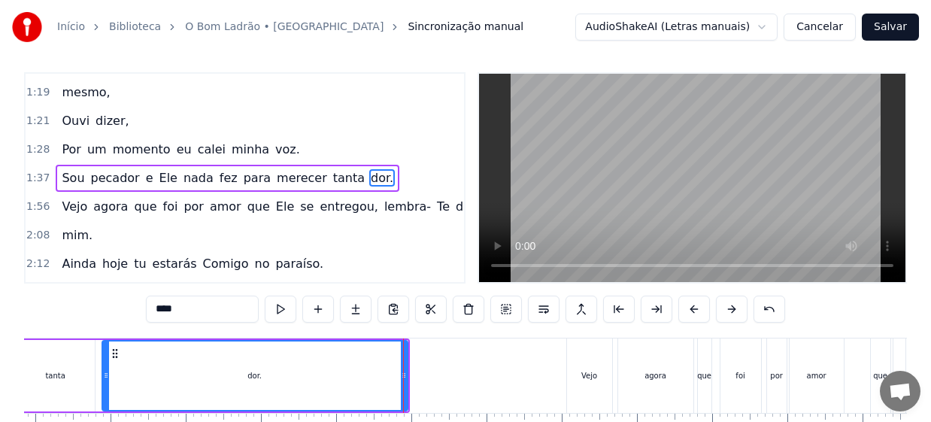
scroll to position [0, 0]
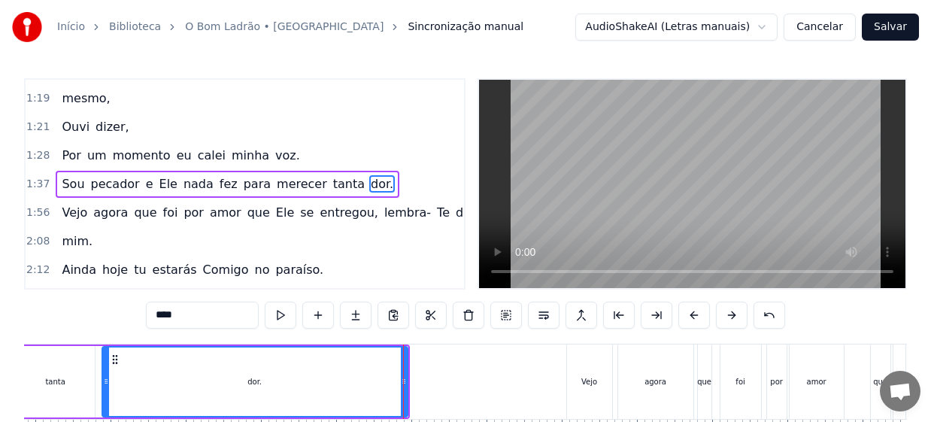
click at [76, 368] on div "tanta" at bounding box center [56, 381] width 78 height 71
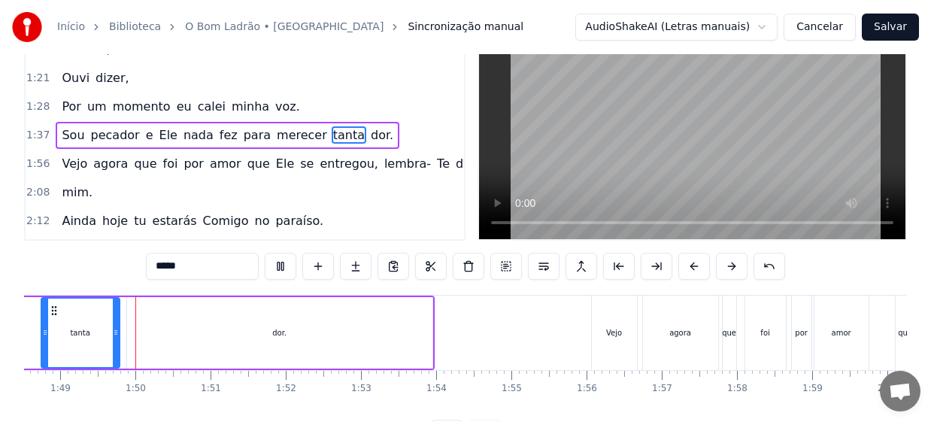
scroll to position [75, 0]
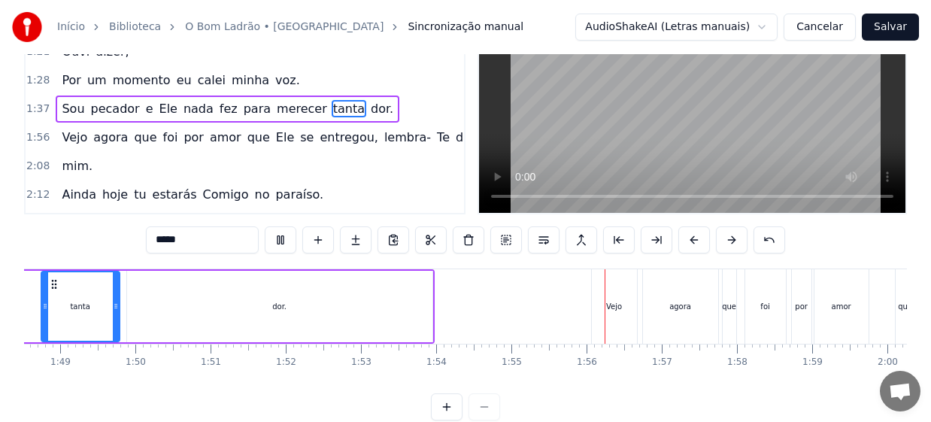
click at [351, 316] on div "dor." at bounding box center [279, 306] width 305 height 71
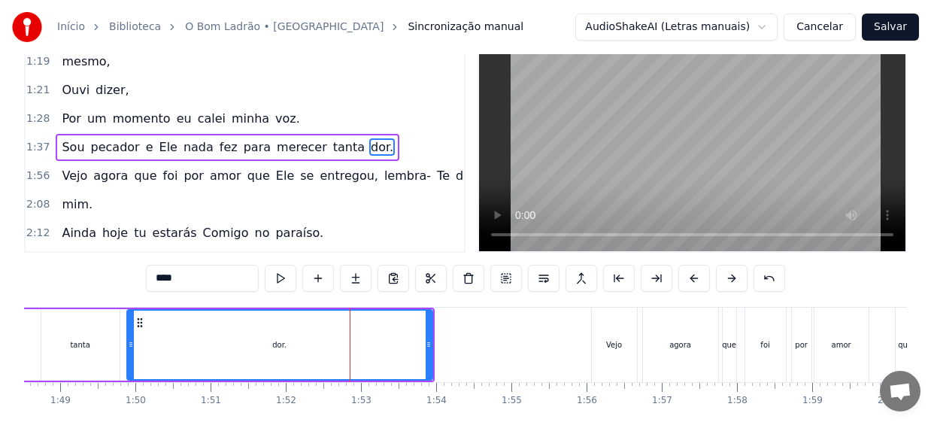
scroll to position [0, 0]
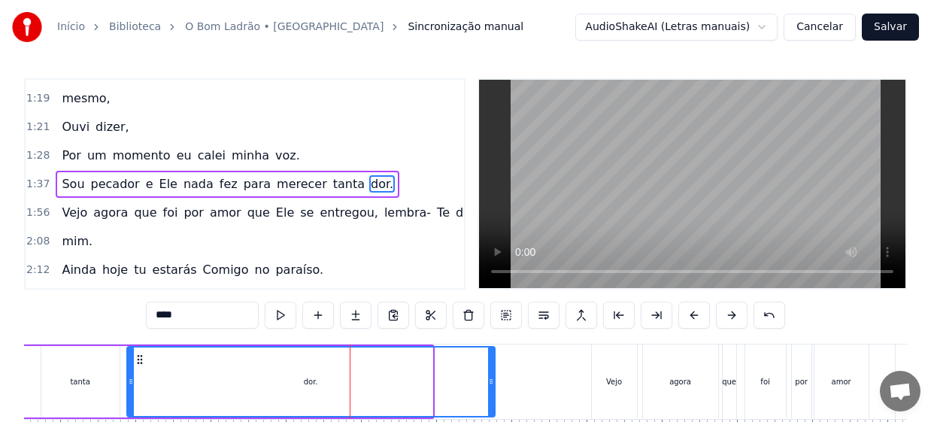
drag, startPoint x: 431, startPoint y: 384, endPoint x: 493, endPoint y: 390, distance: 62.7
click at [493, 390] on div at bounding box center [491, 381] width 6 height 68
click at [81, 381] on div "tanta" at bounding box center [80, 381] width 20 height 11
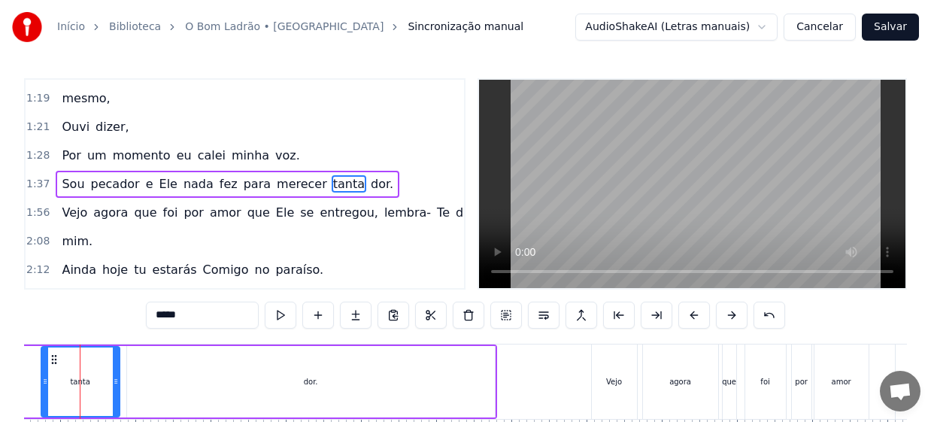
scroll to position [0, 8137]
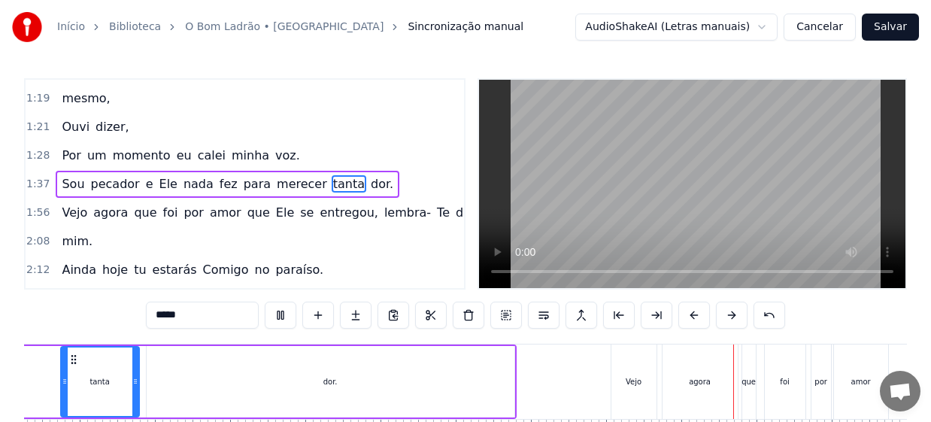
click at [502, 384] on div "dor." at bounding box center [331, 381] width 368 height 71
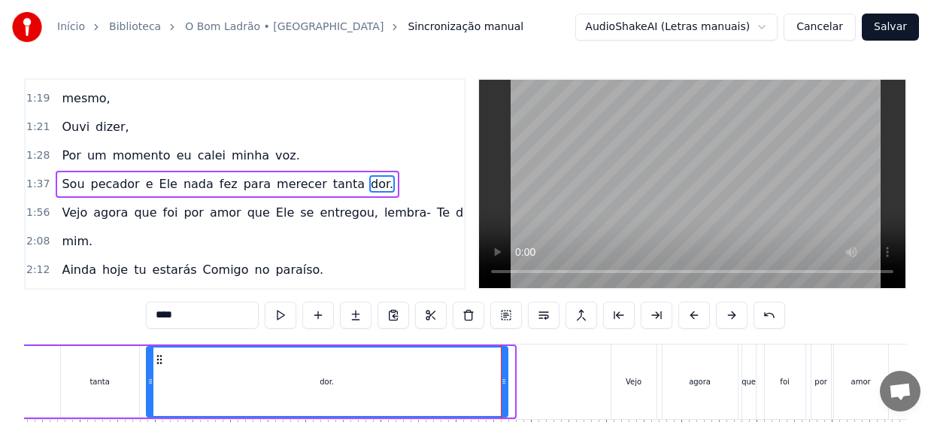
click at [504, 389] on div at bounding box center [504, 381] width 6 height 68
click at [119, 386] on div "tanta" at bounding box center [100, 381] width 78 height 71
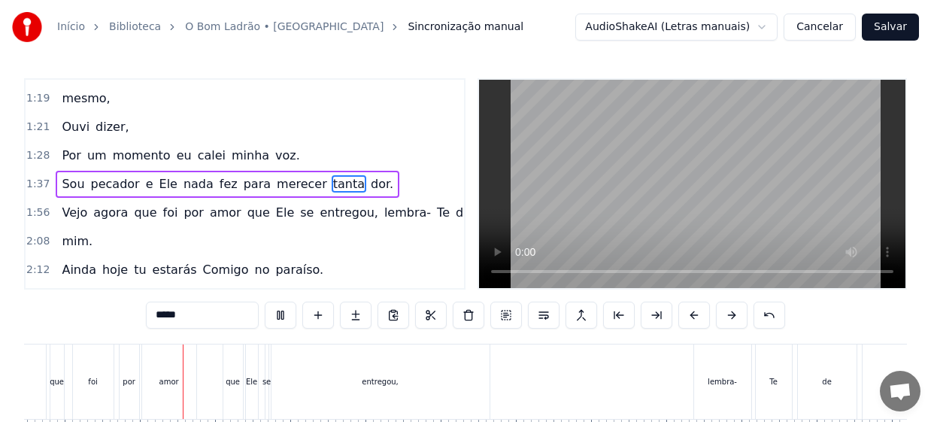
scroll to position [0, 8870]
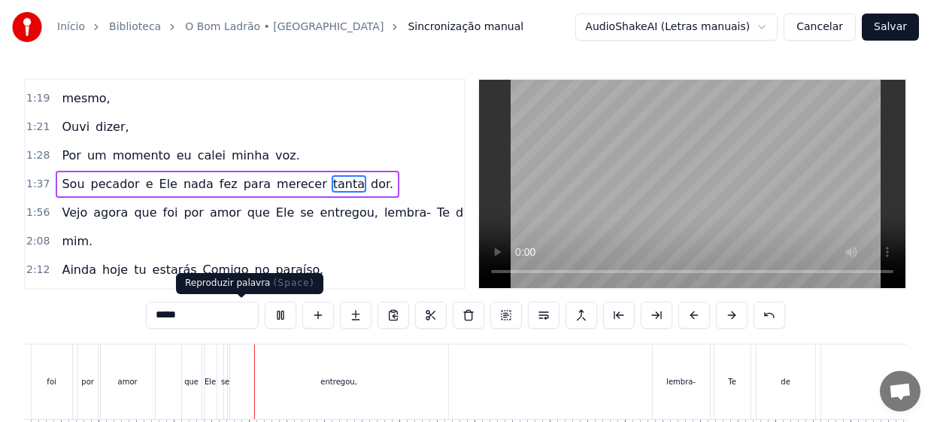
click at [265, 317] on button at bounding box center [281, 314] width 32 height 27
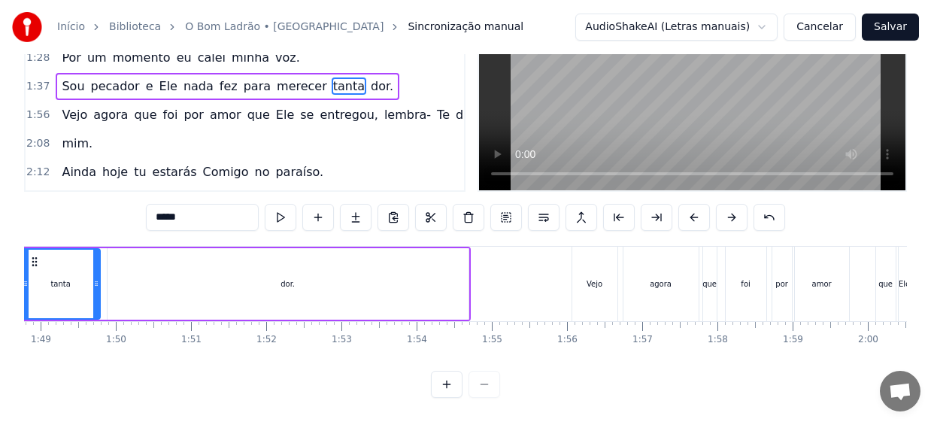
scroll to position [0, 8051]
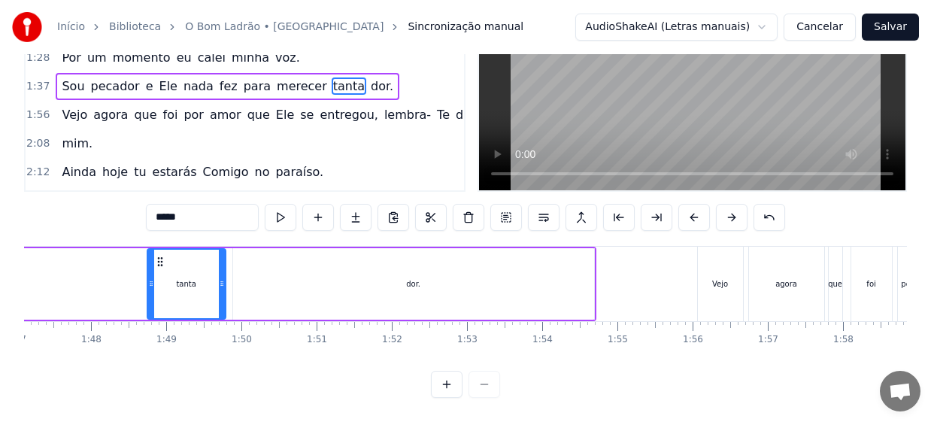
click at [434, 272] on div "dor." at bounding box center [413, 283] width 361 height 71
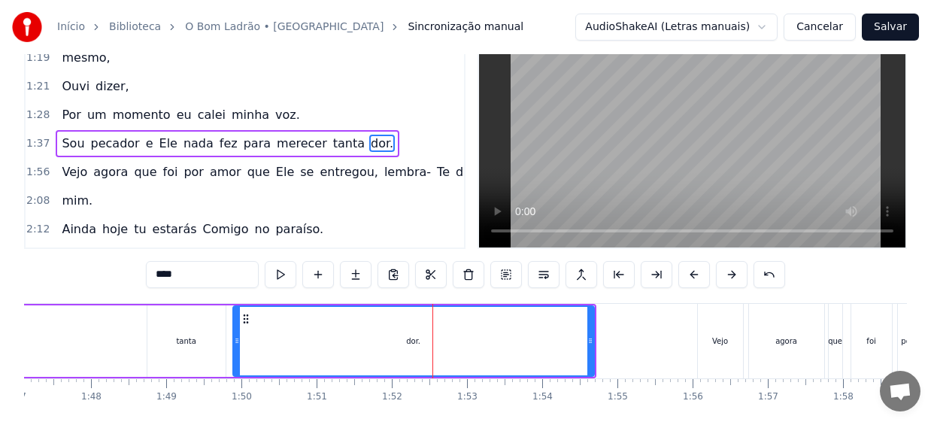
scroll to position [0, 0]
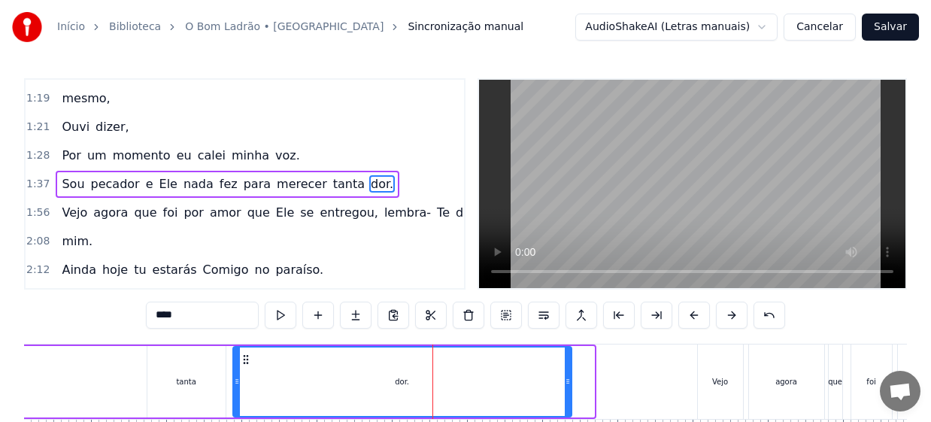
drag, startPoint x: 592, startPoint y: 392, endPoint x: 570, endPoint y: 391, distance: 22.6
click at [570, 391] on div at bounding box center [567, 381] width 6 height 68
click at [199, 383] on div "tanta" at bounding box center [186, 381] width 78 height 71
type input "*****"
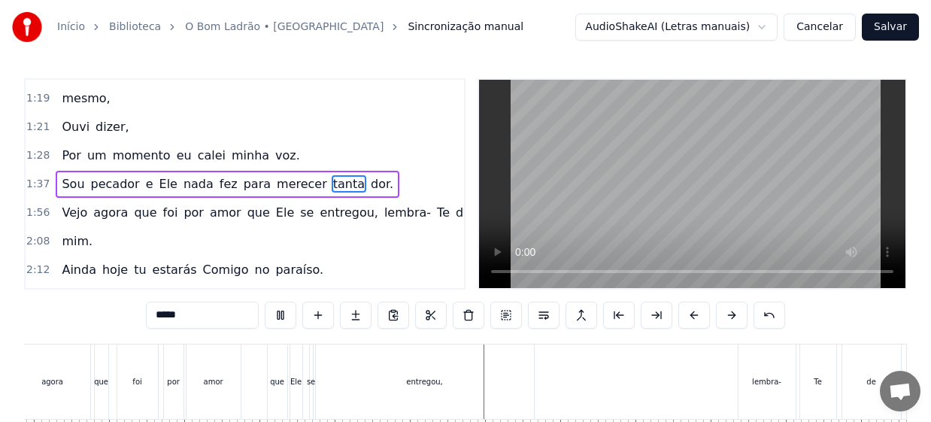
click at [891, 30] on button "Salvar" at bounding box center [889, 27] width 57 height 27
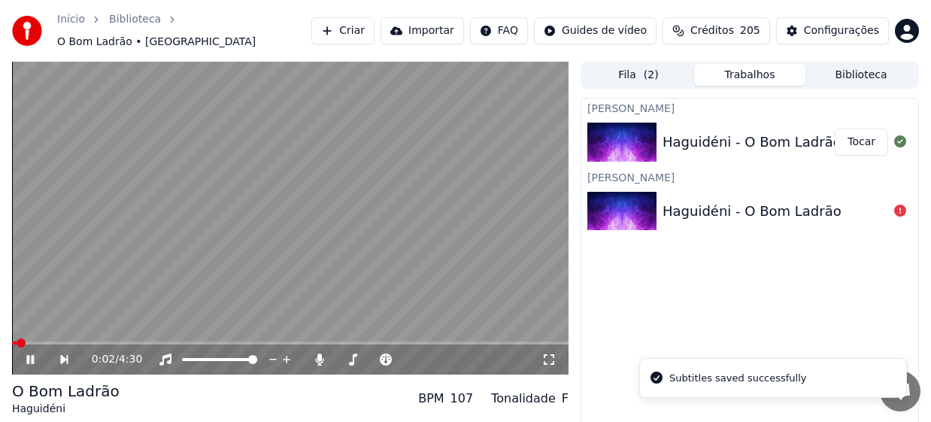
click at [30, 353] on icon at bounding box center [41, 359] width 34 height 12
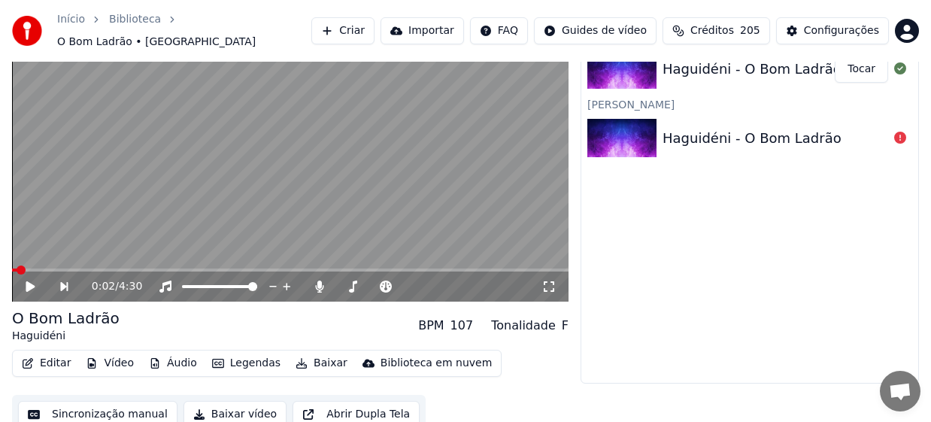
scroll to position [77, 0]
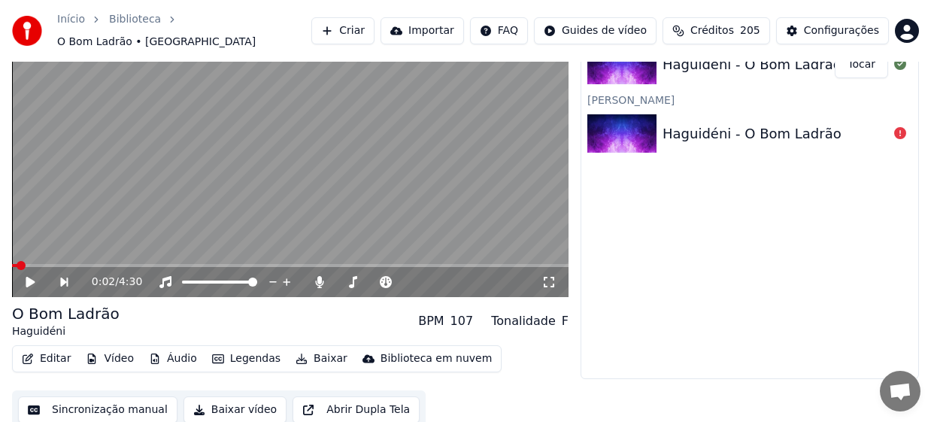
click at [210, 401] on button "Baixar vídeo" at bounding box center [234, 409] width 103 height 27
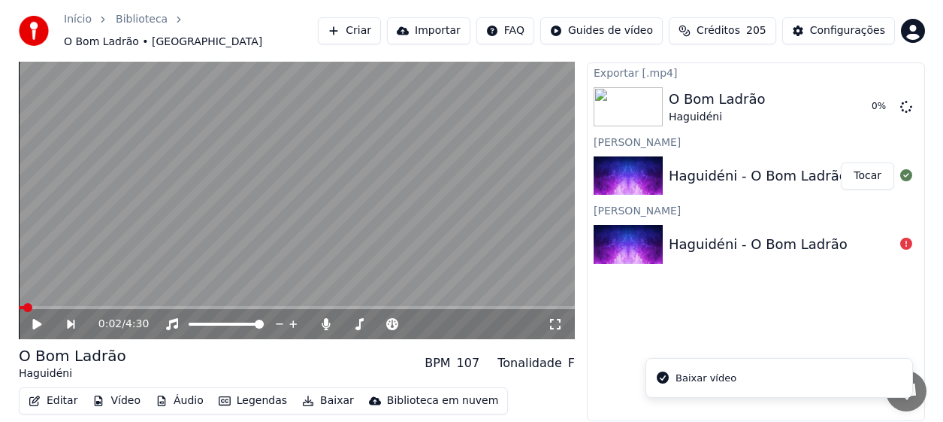
scroll to position [0, 0]
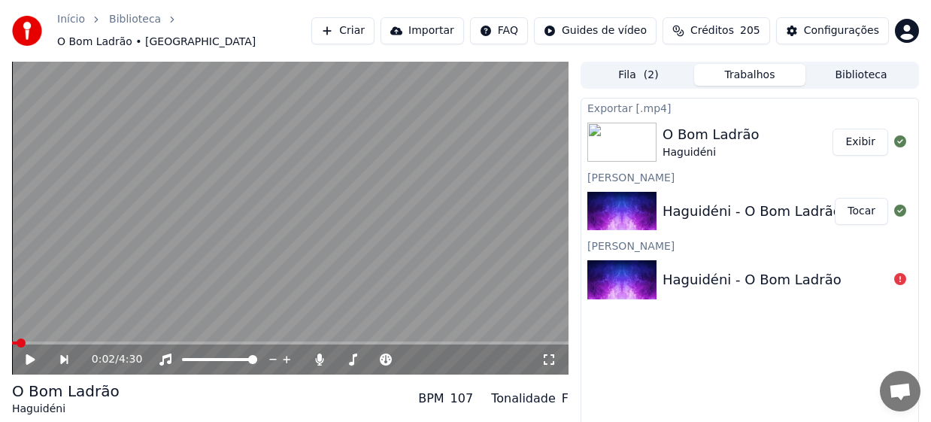
click at [340, 28] on button "Criar" at bounding box center [342, 30] width 63 height 27
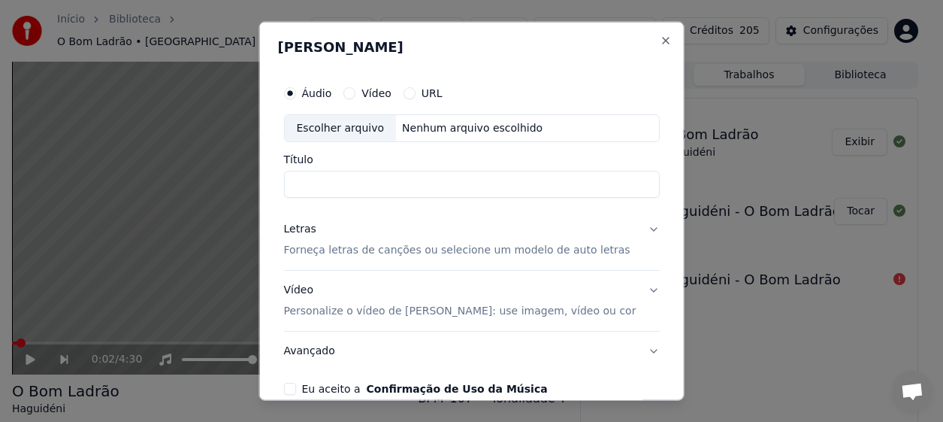
click at [340, 131] on div "Escolher arquivo" at bounding box center [340, 127] width 112 height 27
type input "**********"
click at [392, 254] on p "Forneça letras de canções ou selecione um modelo de auto letras" at bounding box center [456, 250] width 347 height 15
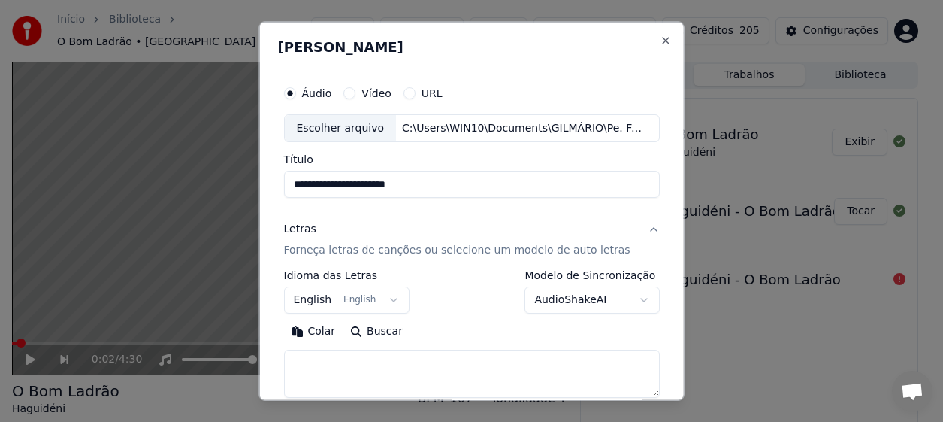
click at [418, 360] on textarea at bounding box center [471, 374] width 377 height 48
paste textarea "**********"
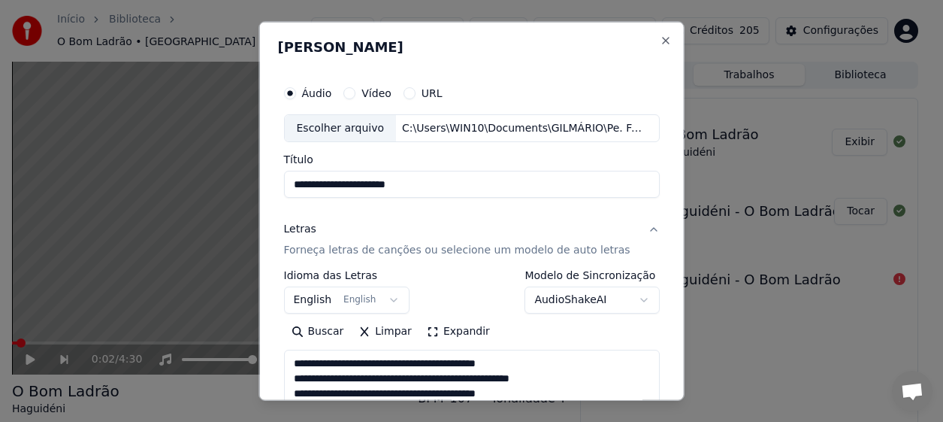
scroll to position [440, 0]
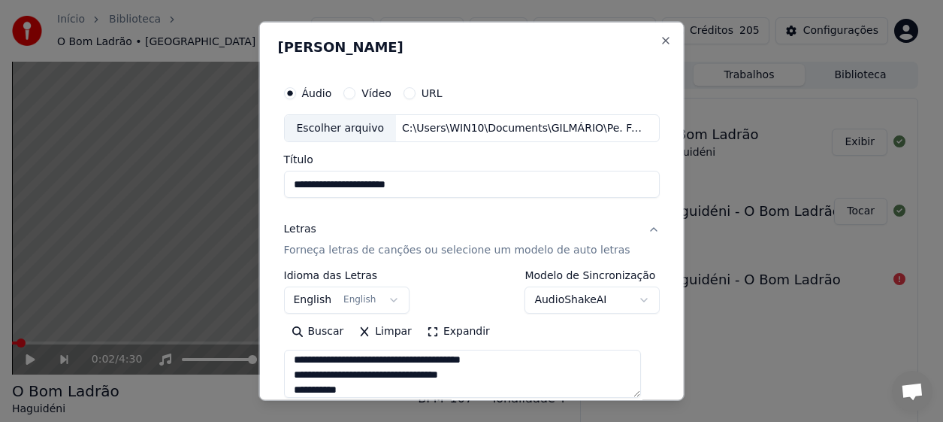
type textarea "**********"
click at [365, 304] on button "English English" at bounding box center [346, 299] width 126 height 27
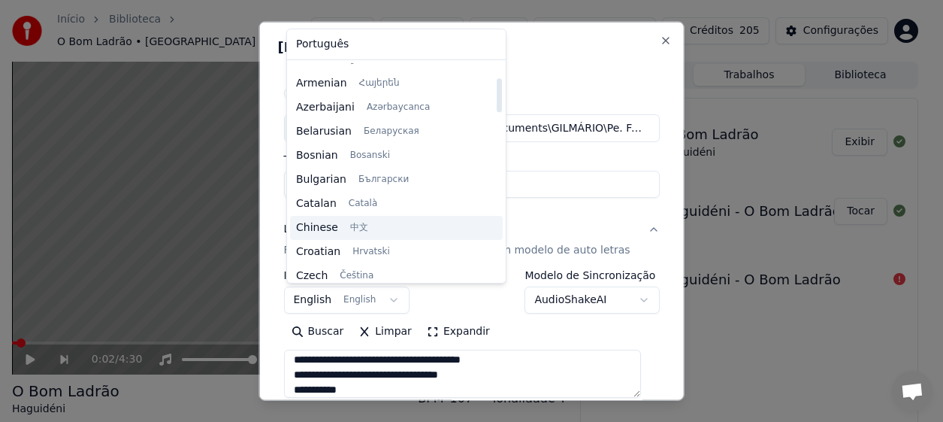
scroll to position [0, 0]
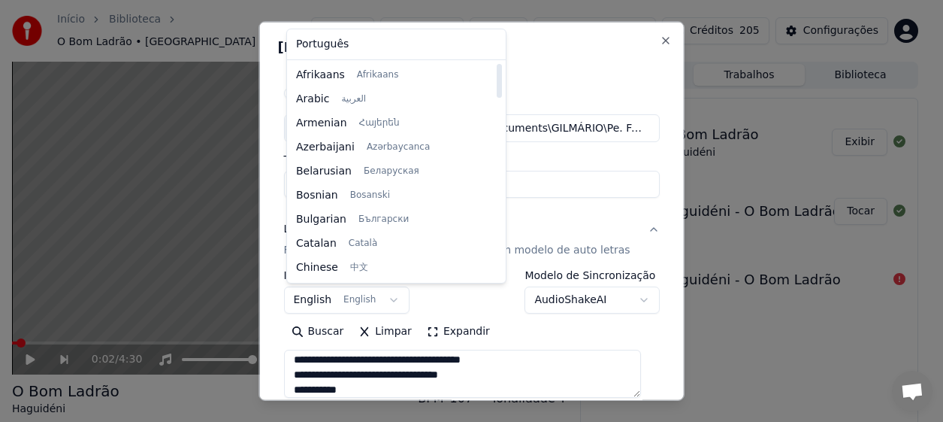
select select "**"
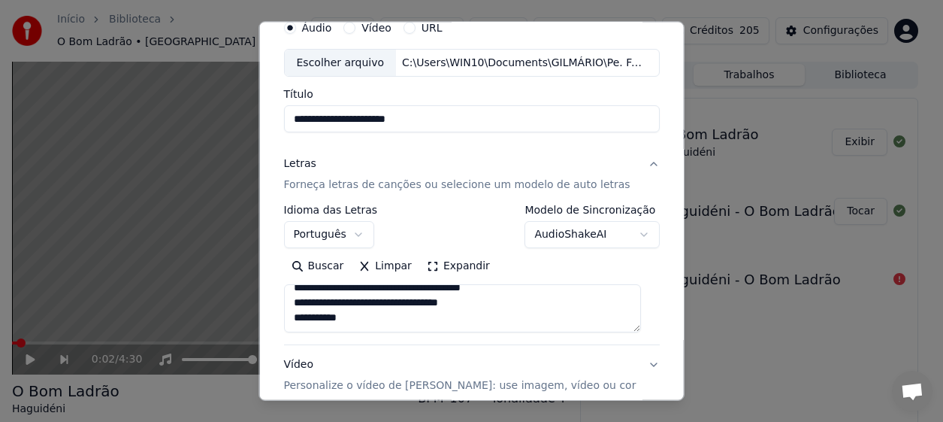
scroll to position [216, 0]
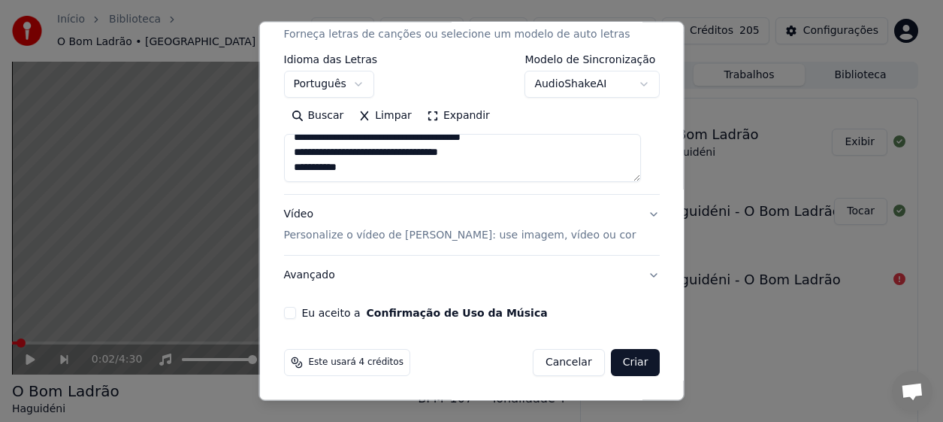
click at [295, 318] on button "Eu aceito a Confirmação de Uso da Música" at bounding box center [289, 313] width 12 height 12
click at [329, 235] on p "Personalize o vídeo de [PERSON_NAME]: use imagem, vídeo ou cor" at bounding box center [459, 235] width 353 height 15
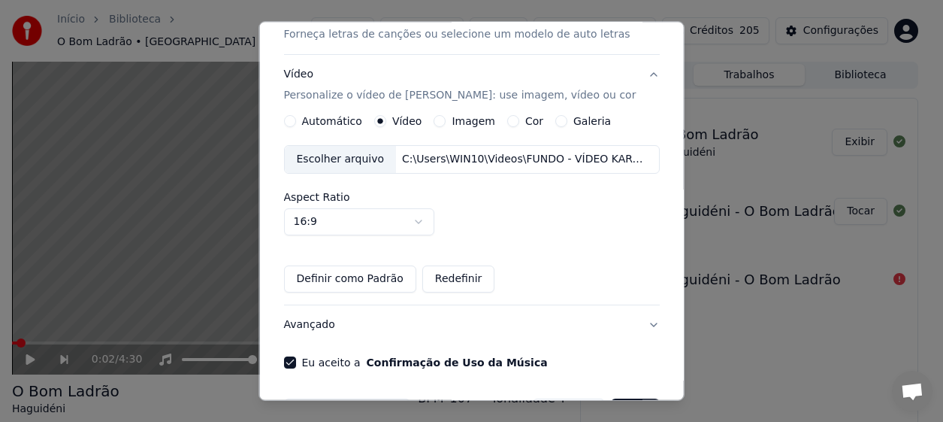
click at [331, 163] on div "Escolher arquivo" at bounding box center [340, 159] width 112 height 27
click at [321, 281] on button "Definir como Padrão" at bounding box center [349, 278] width 132 height 27
click at [328, 160] on div "Escolher arquivo" at bounding box center [340, 159] width 112 height 27
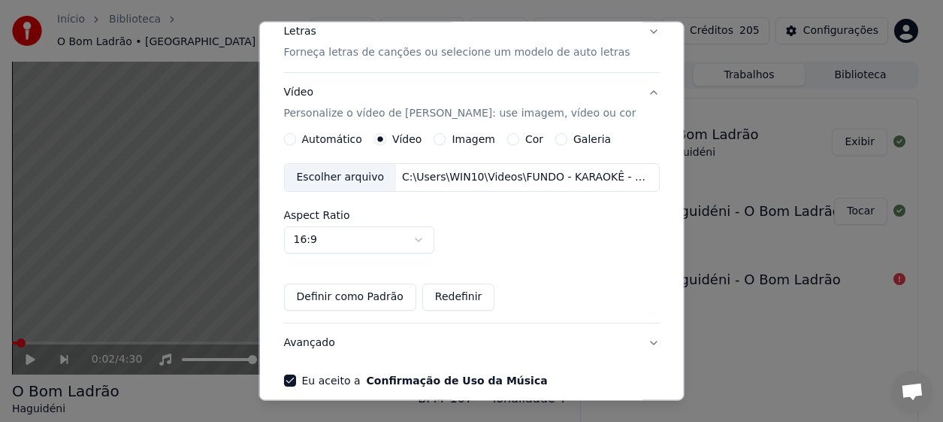
scroll to position [265, 0]
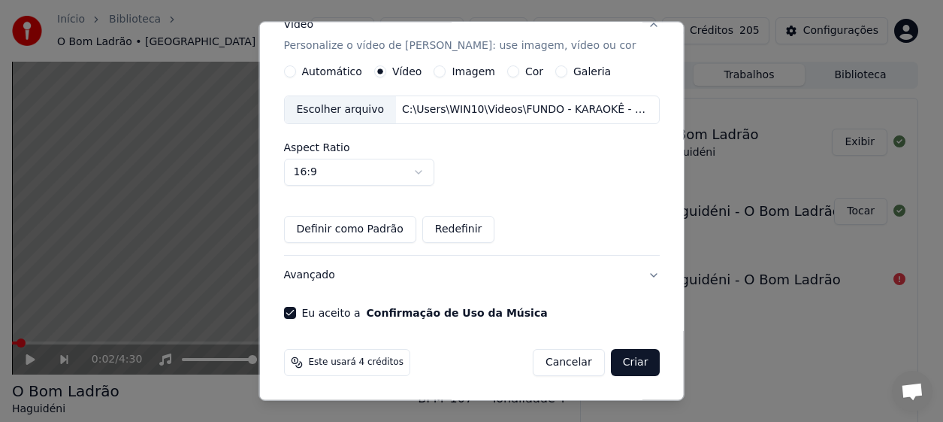
click at [341, 232] on button "Definir como Padrão" at bounding box center [349, 229] width 132 height 27
click at [622, 365] on button "Criar" at bounding box center [635, 362] width 50 height 27
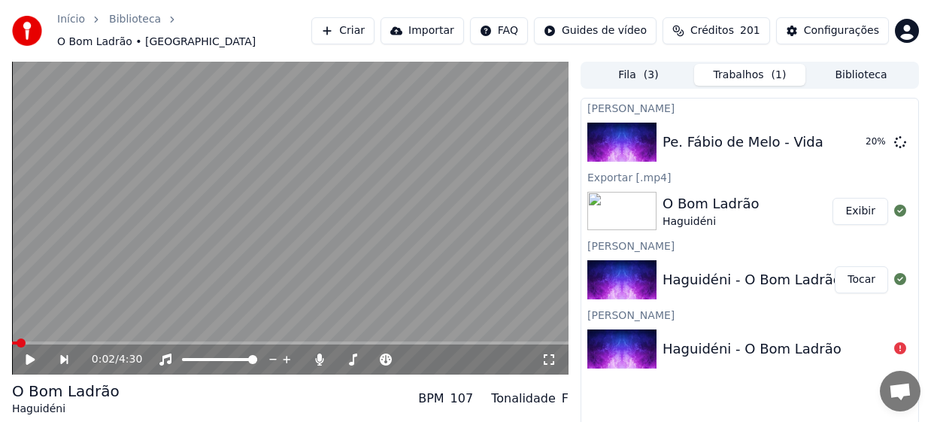
click at [864, 209] on button "Exibir" at bounding box center [860, 211] width 56 height 27
click at [678, 413] on div "Criar Karaokê Pe. [PERSON_NAME] - Vida 34 % Exportar [.mp4] O Bom Ladrão Haguid…" at bounding box center [749, 277] width 338 height 359
click at [863, 137] on button "Tocar" at bounding box center [860, 142] width 53 height 27
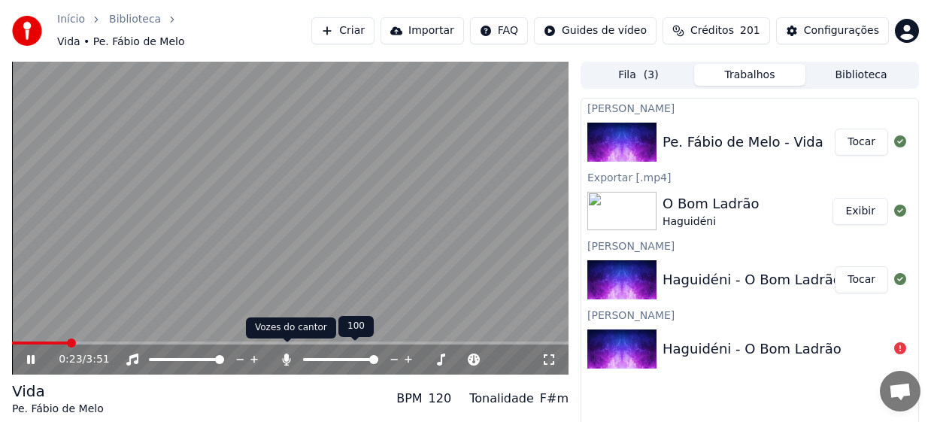
click at [283, 353] on icon at bounding box center [287, 359] width 8 height 12
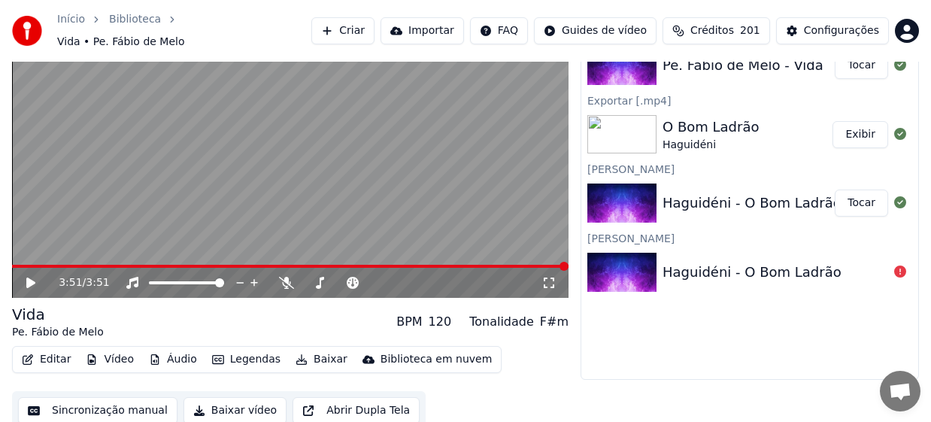
scroll to position [77, 0]
click at [229, 401] on button "Baixar vídeo" at bounding box center [234, 409] width 103 height 27
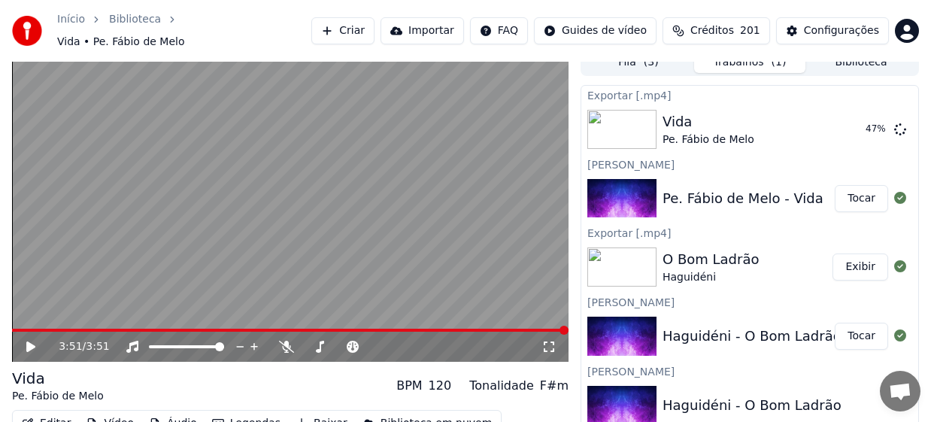
scroll to position [0, 0]
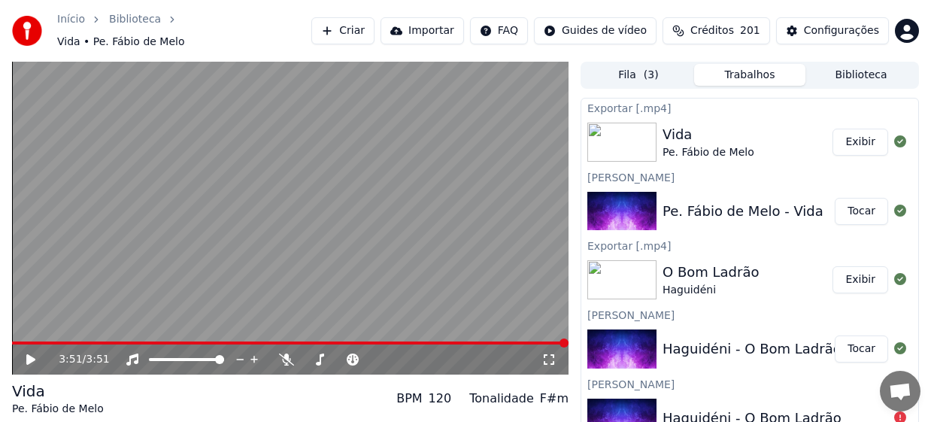
click at [855, 139] on button "Exibir" at bounding box center [860, 142] width 56 height 27
